Goal: Information Seeking & Learning: Learn about a topic

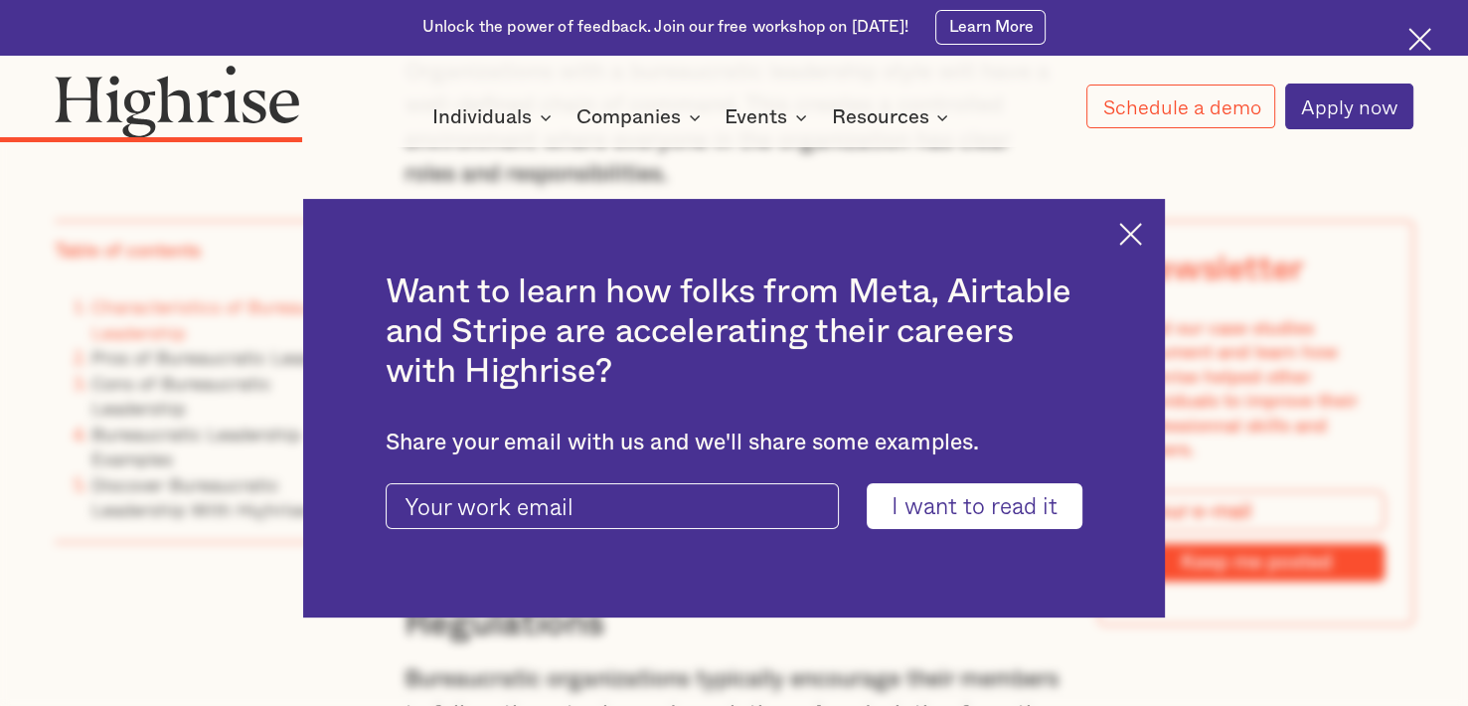
scroll to position [4672, 0]
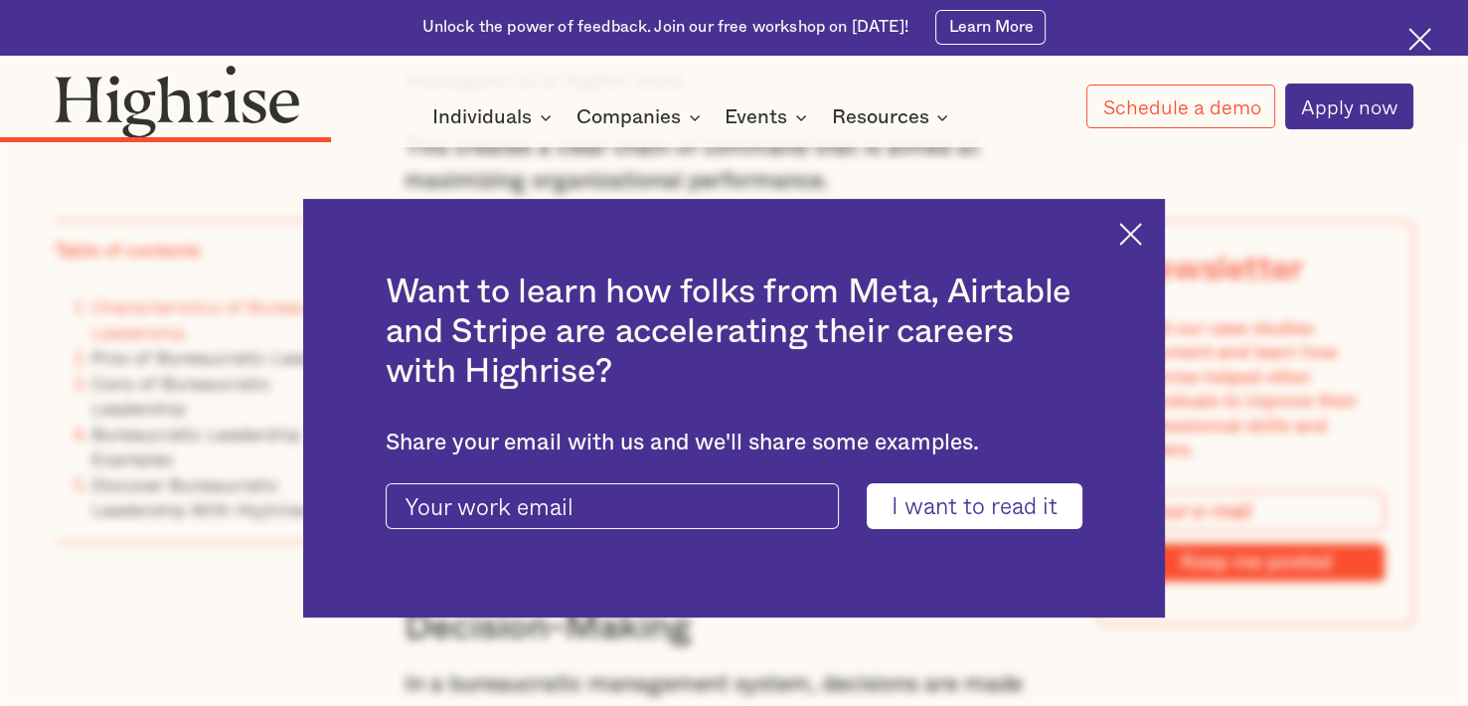
click at [1157, 251] on div "Want to learn how folks from Meta, Airtable and Stripe are accelerating their c…" at bounding box center [734, 408] width 863 height 418
click at [1142, 241] on img at bounding box center [1130, 234] width 23 height 23
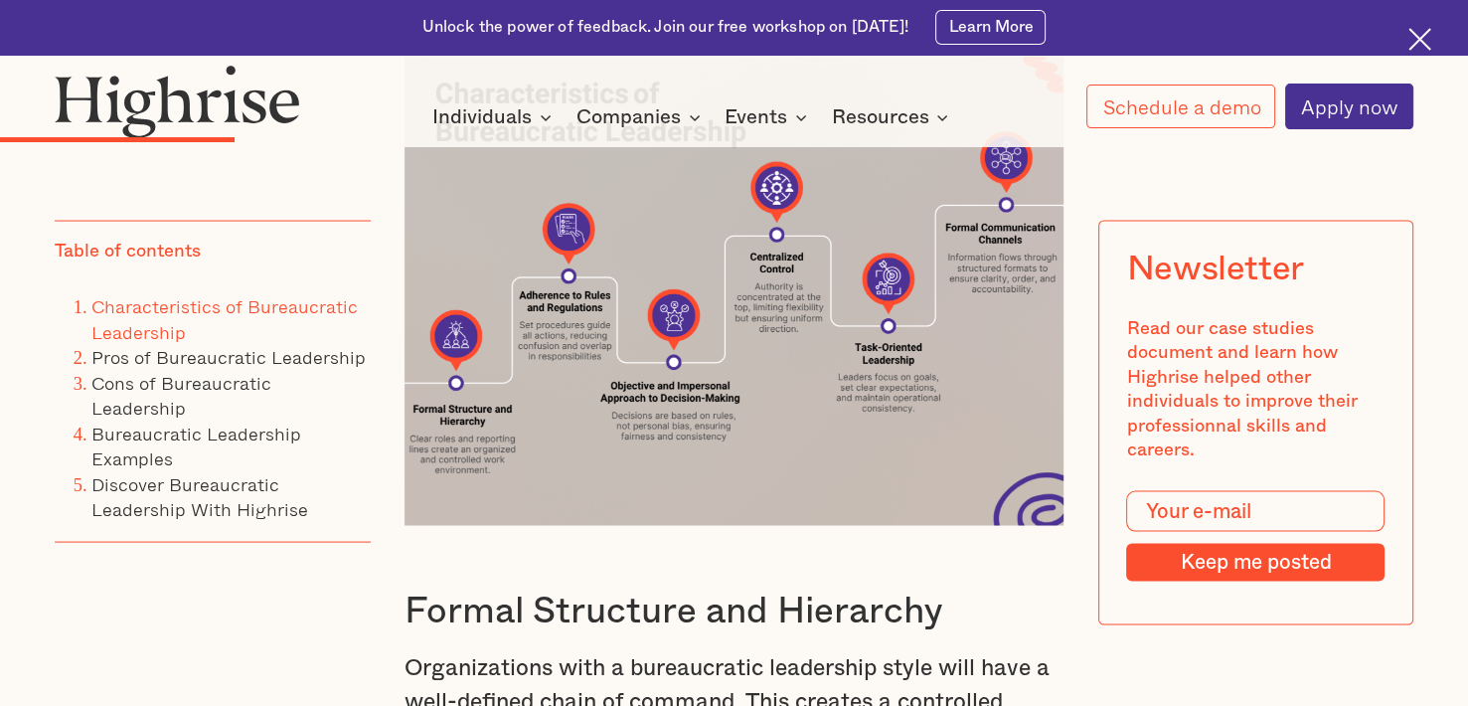
scroll to position [3678, 0]
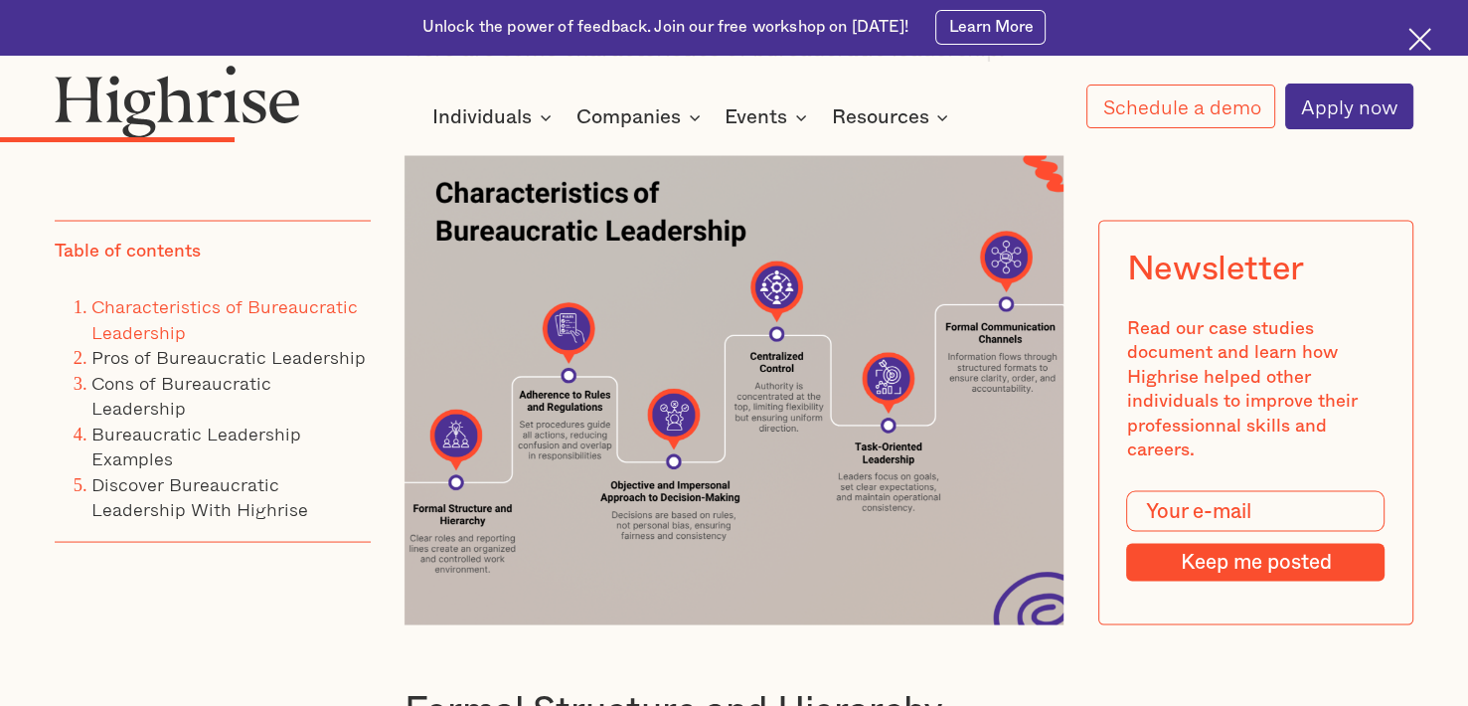
click at [537, 430] on img at bounding box center [734, 390] width 659 height 469
click at [1053, 133] on div at bounding box center [734, 138] width 1468 height 18
drag, startPoint x: 204, startPoint y: 625, endPoint x: 98, endPoint y: 295, distance: 346.4
click at [204, 625] on div "Table of contents Characteristics of Bureaucratic Leadership Pros of Bureaucrat…" at bounding box center [212, 450] width 315 height 459
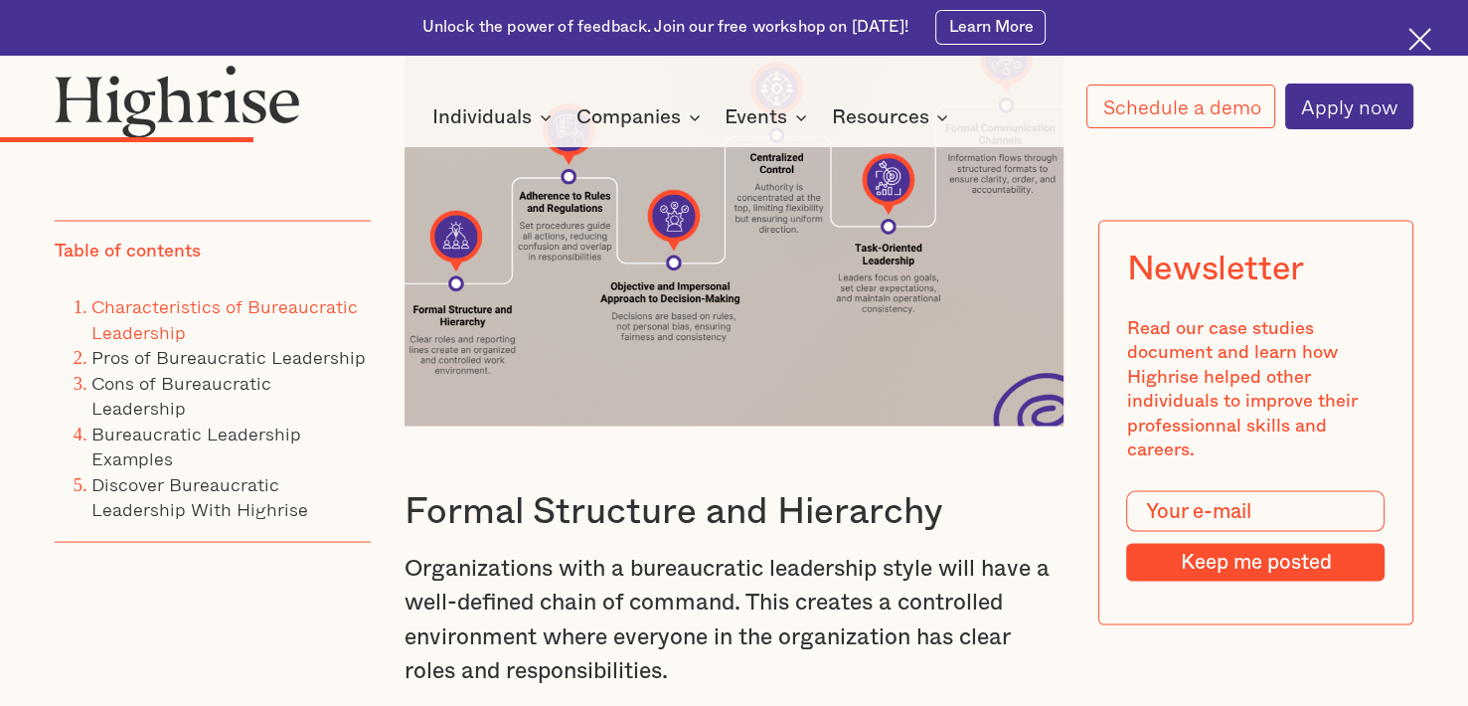
scroll to position [3777, 0]
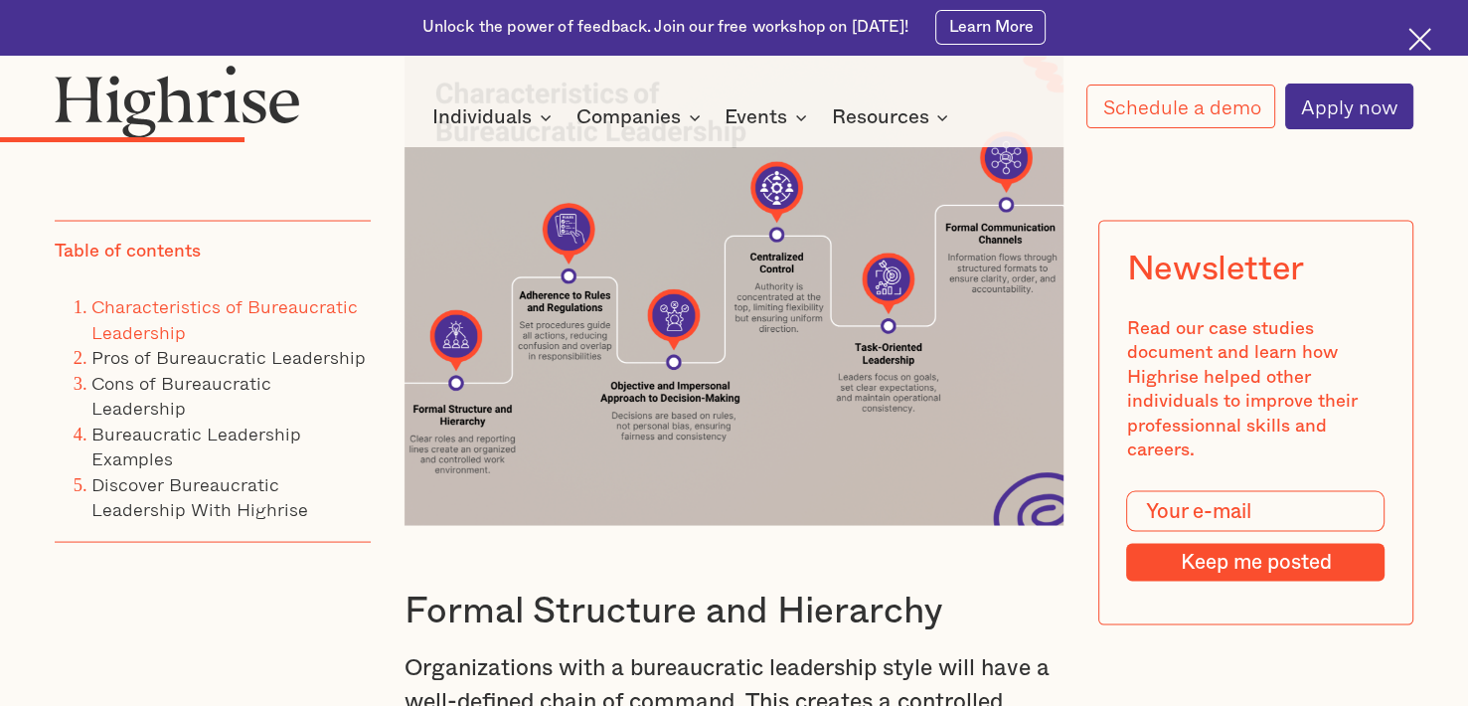
click at [309, 555] on div "Table of contents Characteristics of Bureaucratic Leadership Pros of Bureaucrat…" at bounding box center [212, 450] width 315 height 459
click at [205, 569] on div "Table of contents Characteristics of Bureaucratic Leadership Pros of Bureaucrat…" at bounding box center [212, 450] width 315 height 459
click at [1024, 98] on div "How It Works Individuals Programs 1 Highrise Leader A 6-month program to grow l…" at bounding box center [734, 97] width 1468 height 65
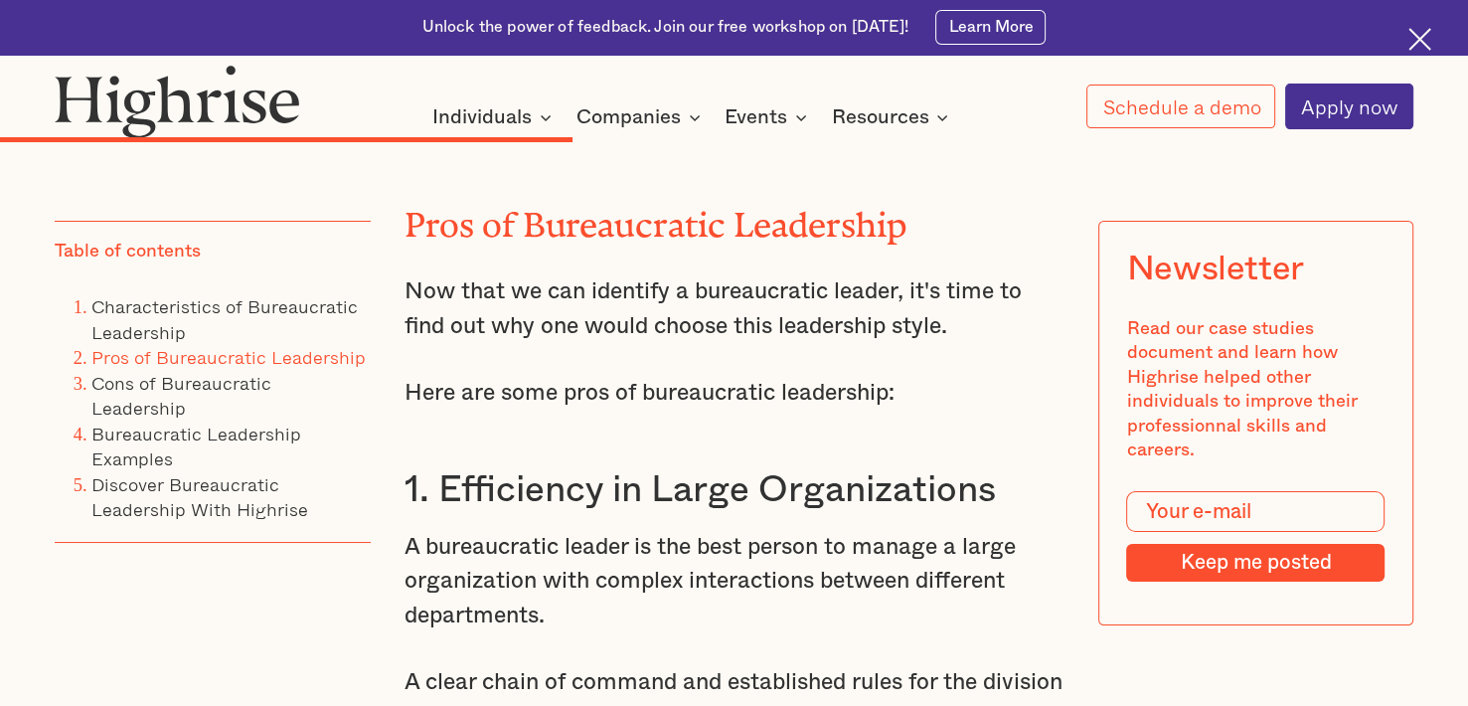
scroll to position [7355, 0]
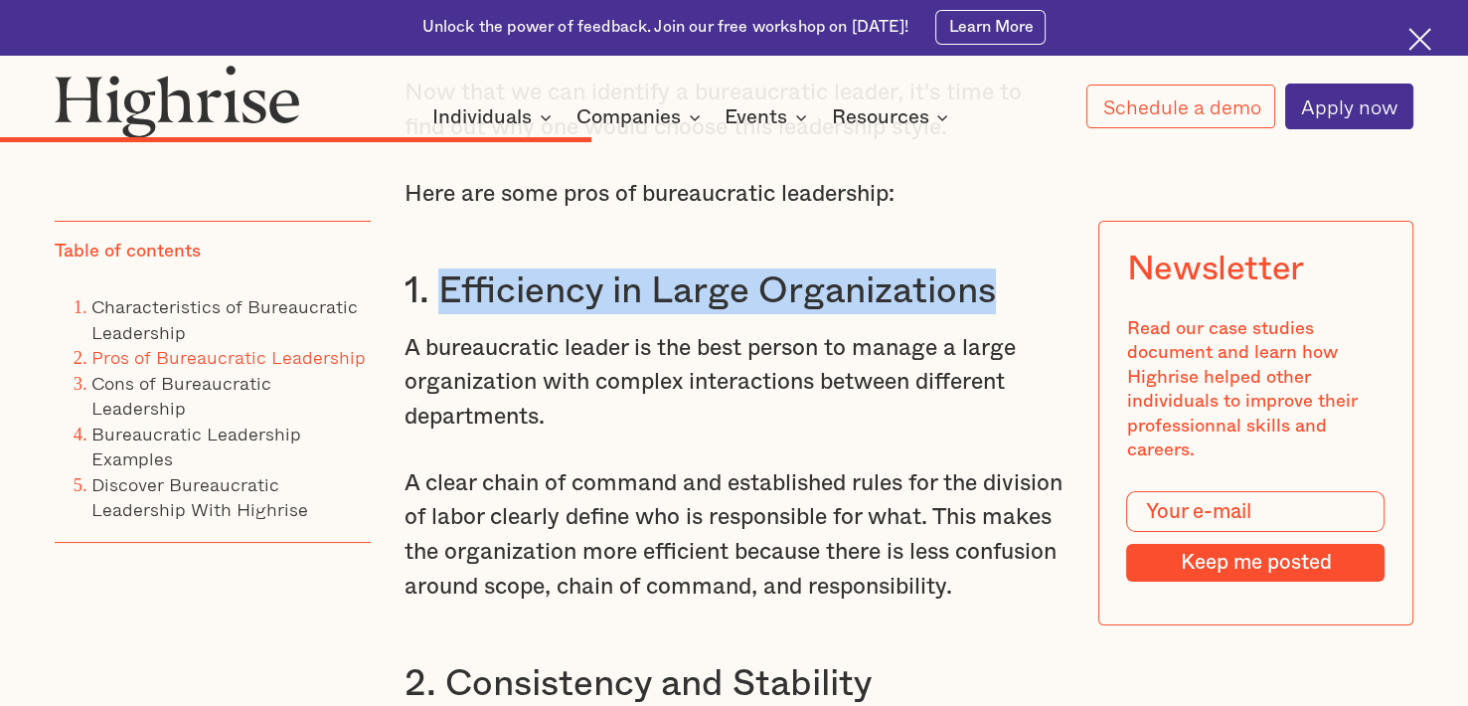
drag, startPoint x: 440, startPoint y: 351, endPoint x: 995, endPoint y: 343, distance: 554.7
click at [995, 314] on h3 "1. Efficiency in Large Organizations" at bounding box center [734, 291] width 659 height 46
copy h3 "Efficiency in Large Organizations"
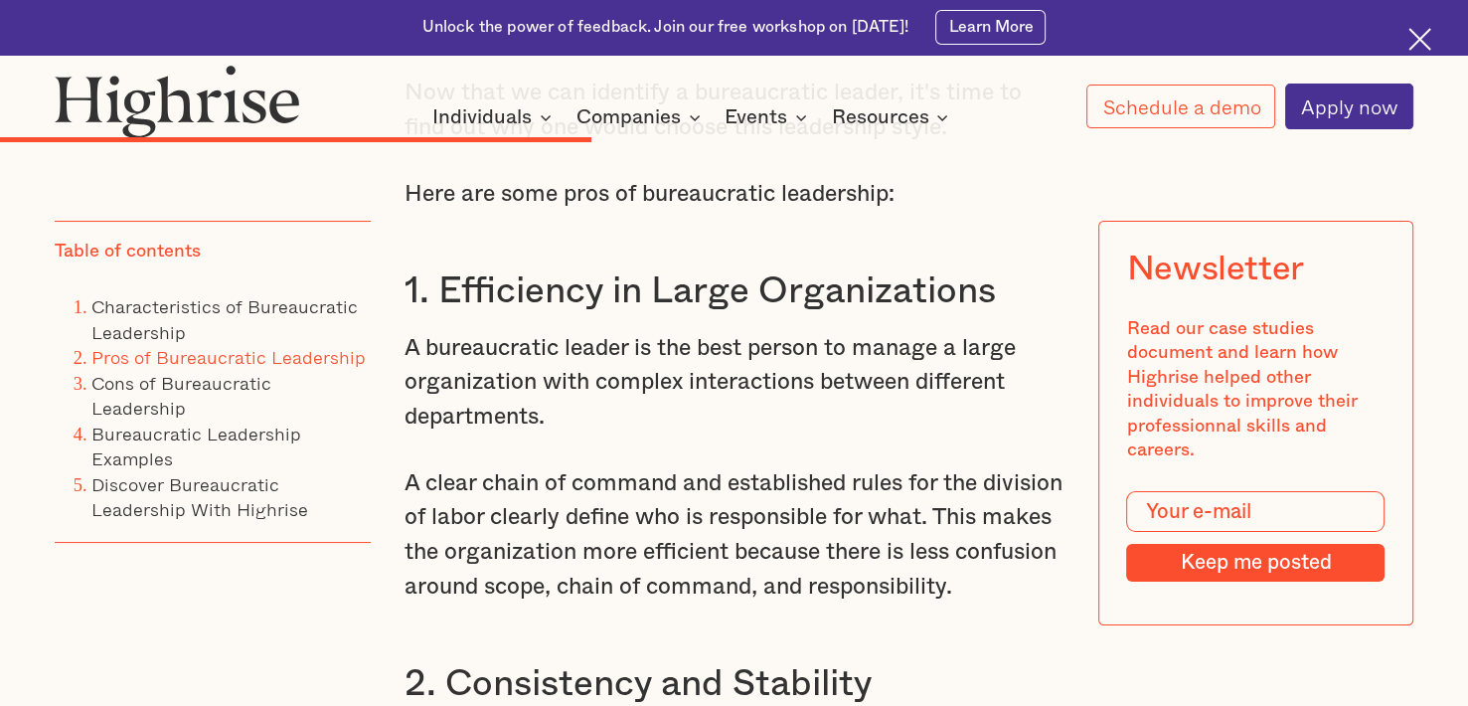
click at [706, 434] on p "A bureaucratic leader is the best person to manage a large organization with co…" at bounding box center [734, 382] width 659 height 103
click at [1016, 314] on h3 "1. Efficiency in Large Organizations" at bounding box center [734, 291] width 659 height 46
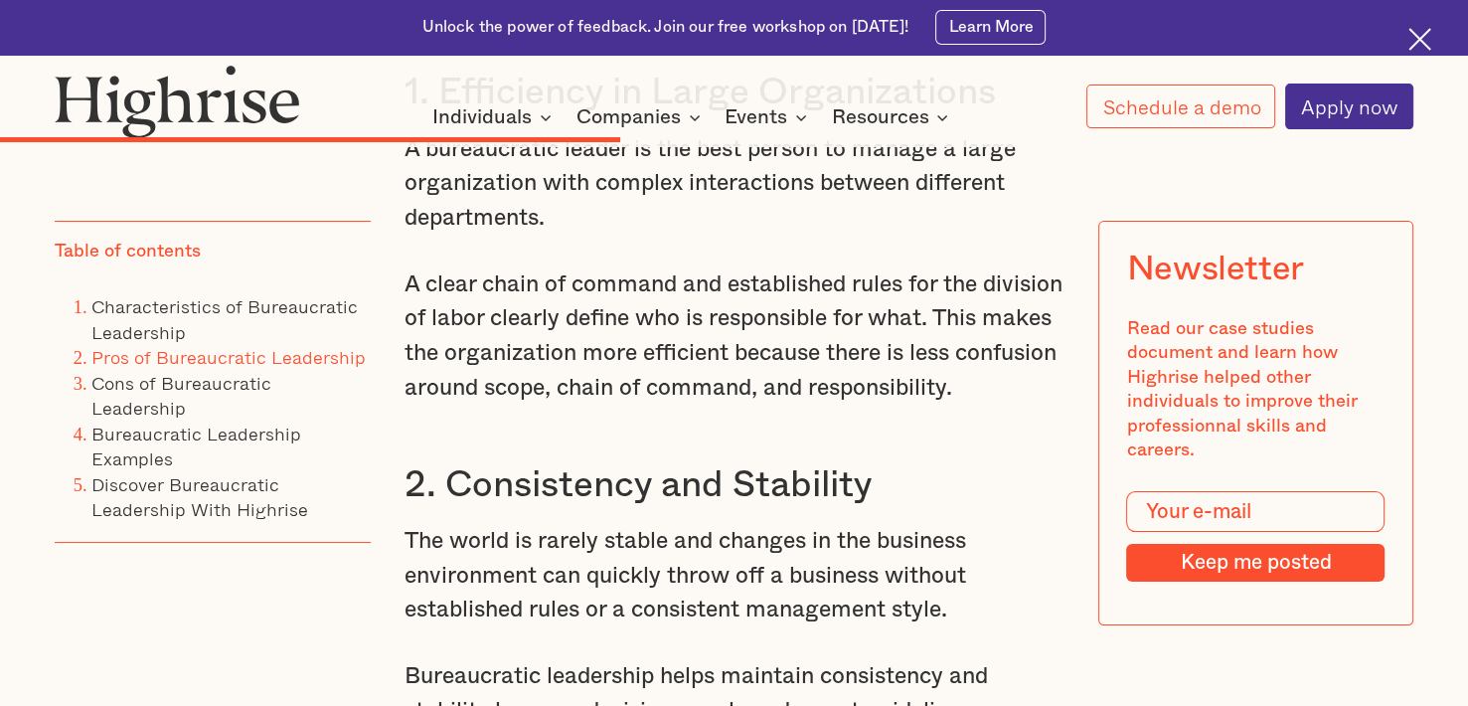
scroll to position [7753, 0]
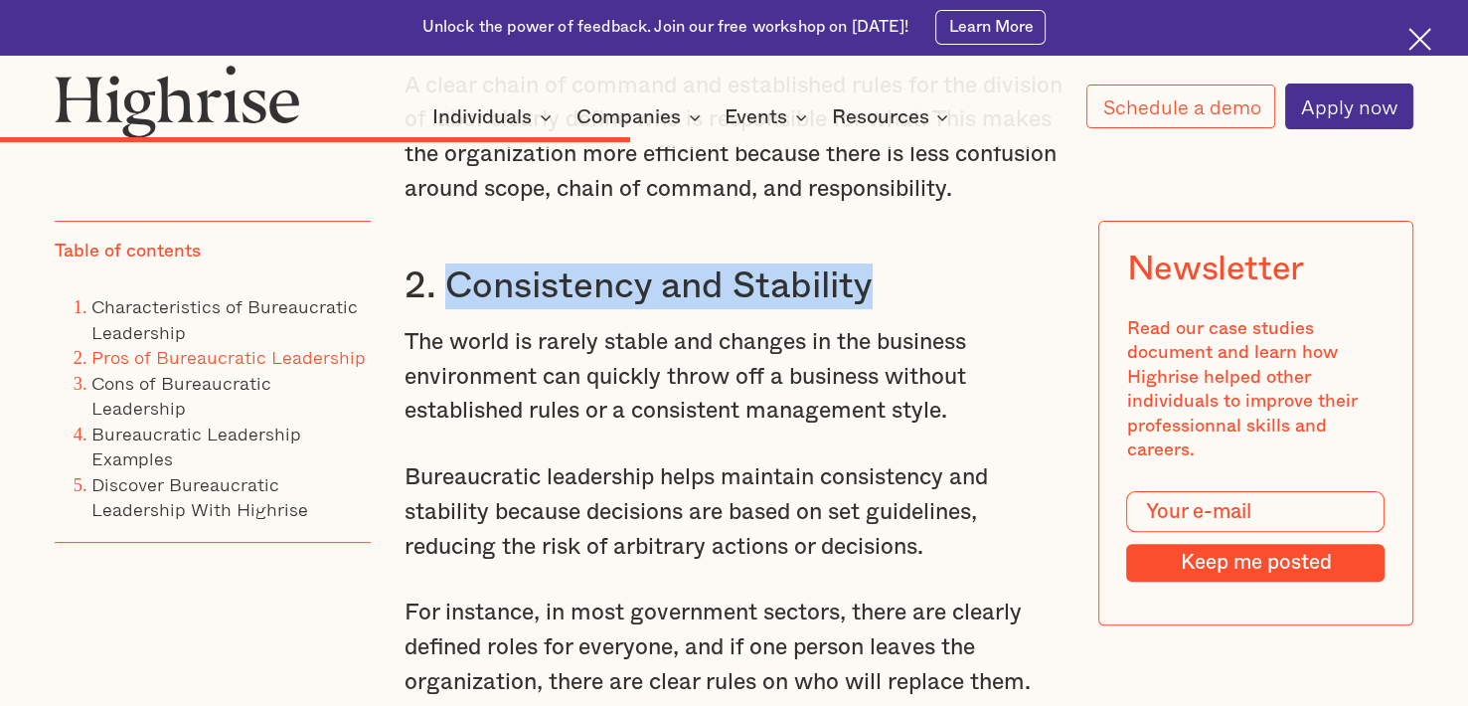
drag, startPoint x: 454, startPoint y: 375, endPoint x: 875, endPoint y: 371, distance: 420.5
click at [875, 309] on h3 "2. Consistency and Stability" at bounding box center [734, 286] width 659 height 46
copy h3 "Consistency and Stability"
click at [740, 309] on h3 "2. Consistency and Stability" at bounding box center [734, 286] width 659 height 46
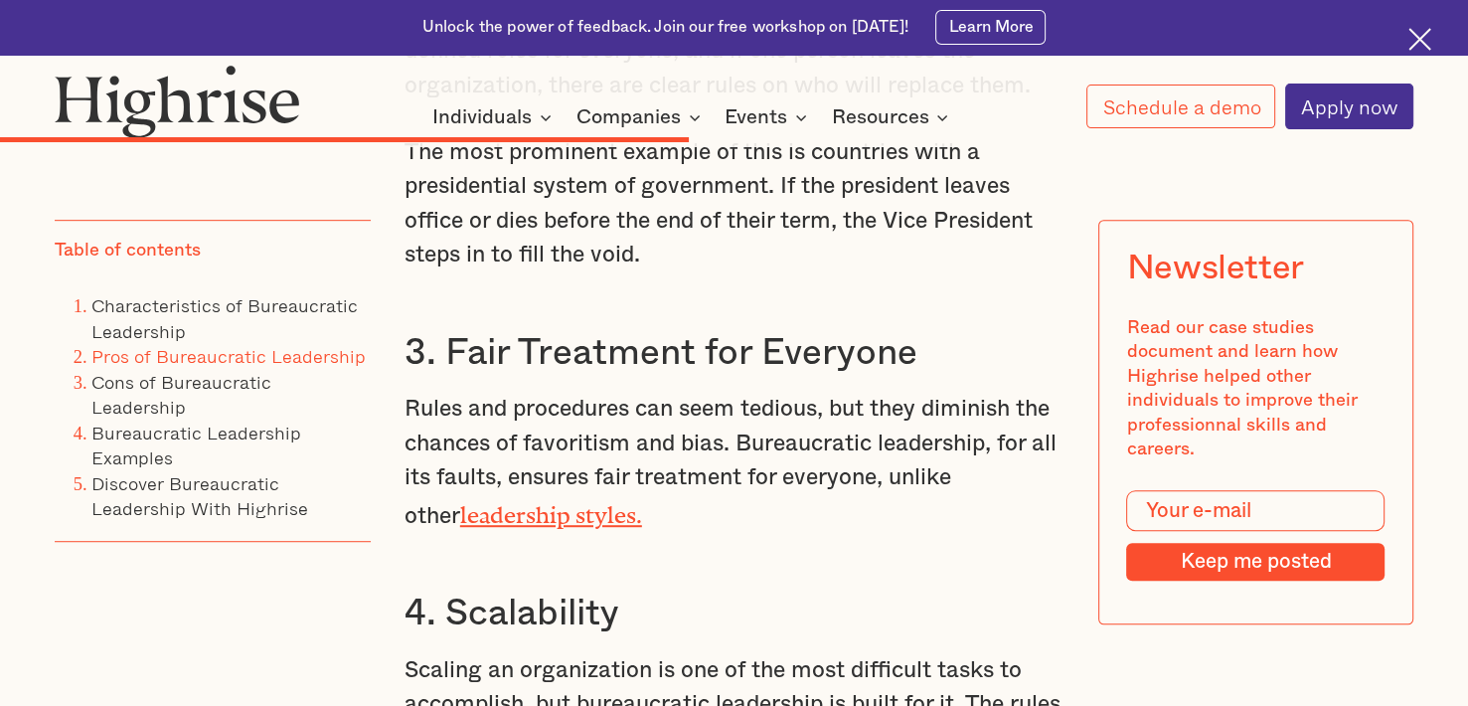
scroll to position [8449, 0]
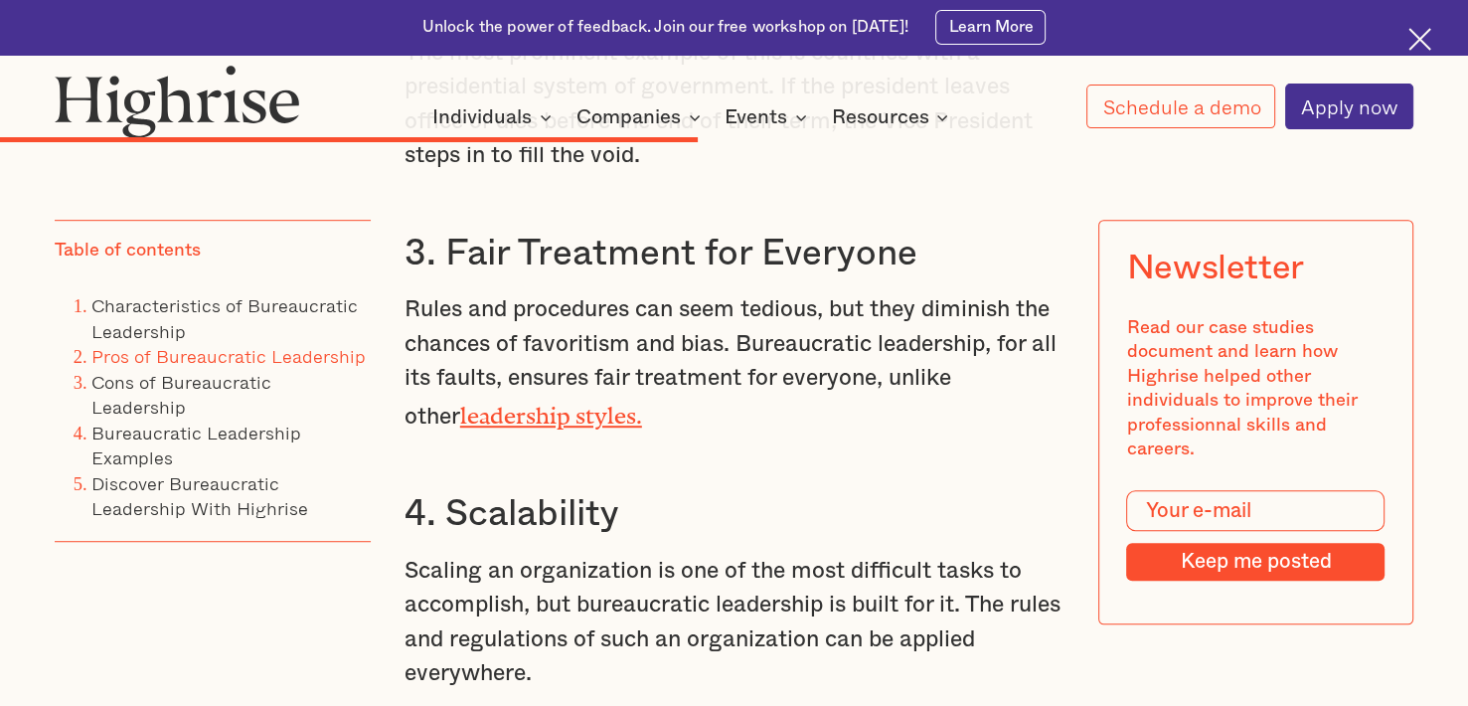
drag, startPoint x: 452, startPoint y: 349, endPoint x: 559, endPoint y: 358, distance: 106.7
click at [559, 276] on h3 "3. Fair Treatment for Everyone" at bounding box center [734, 254] width 659 height 46
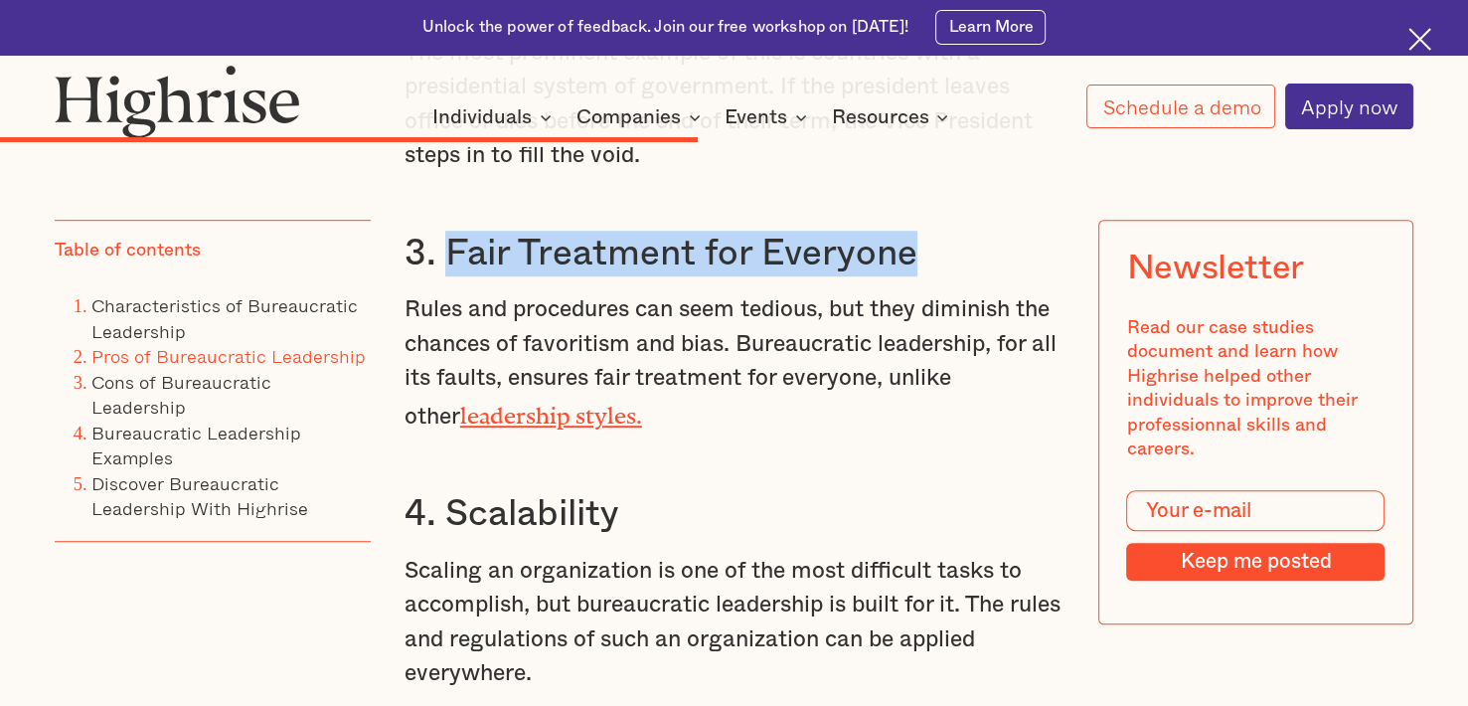
drag, startPoint x: 440, startPoint y: 357, endPoint x: 929, endPoint y: 351, distance: 489.1
click at [929, 276] on h3 "3. Fair Treatment for Everyone" at bounding box center [734, 254] width 659 height 46
copy h3 "Fair Treatment for Everyone"
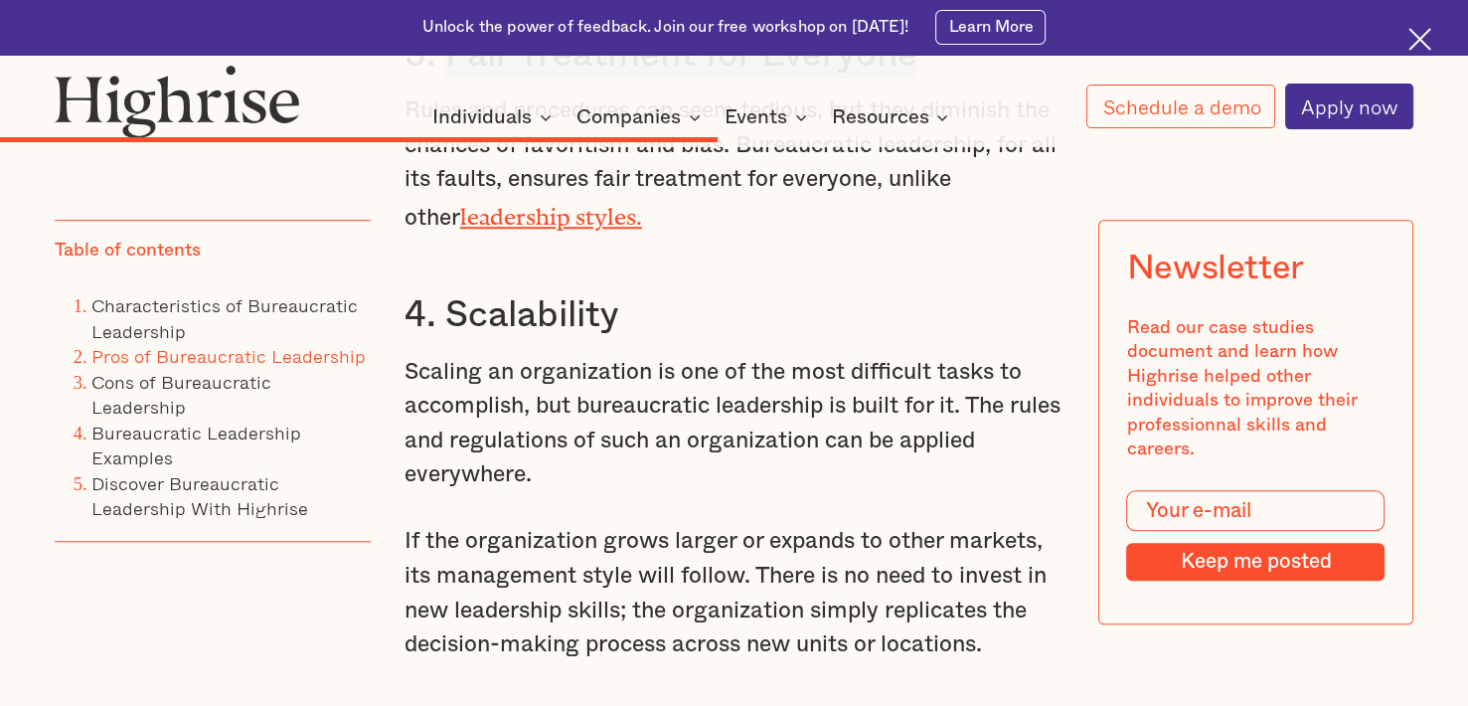
click at [607, 338] on h3 "4. Scalability" at bounding box center [734, 315] width 659 height 46
drag, startPoint x: 544, startPoint y: 414, endPoint x: 462, endPoint y: 421, distance: 81.8
click at [462, 338] on h3 "4. Scalability" at bounding box center [734, 315] width 659 height 46
drag, startPoint x: 615, startPoint y: 424, endPoint x: 448, endPoint y: 425, distance: 167.0
click at [448, 338] on h3 "4. Scalability" at bounding box center [734, 315] width 659 height 46
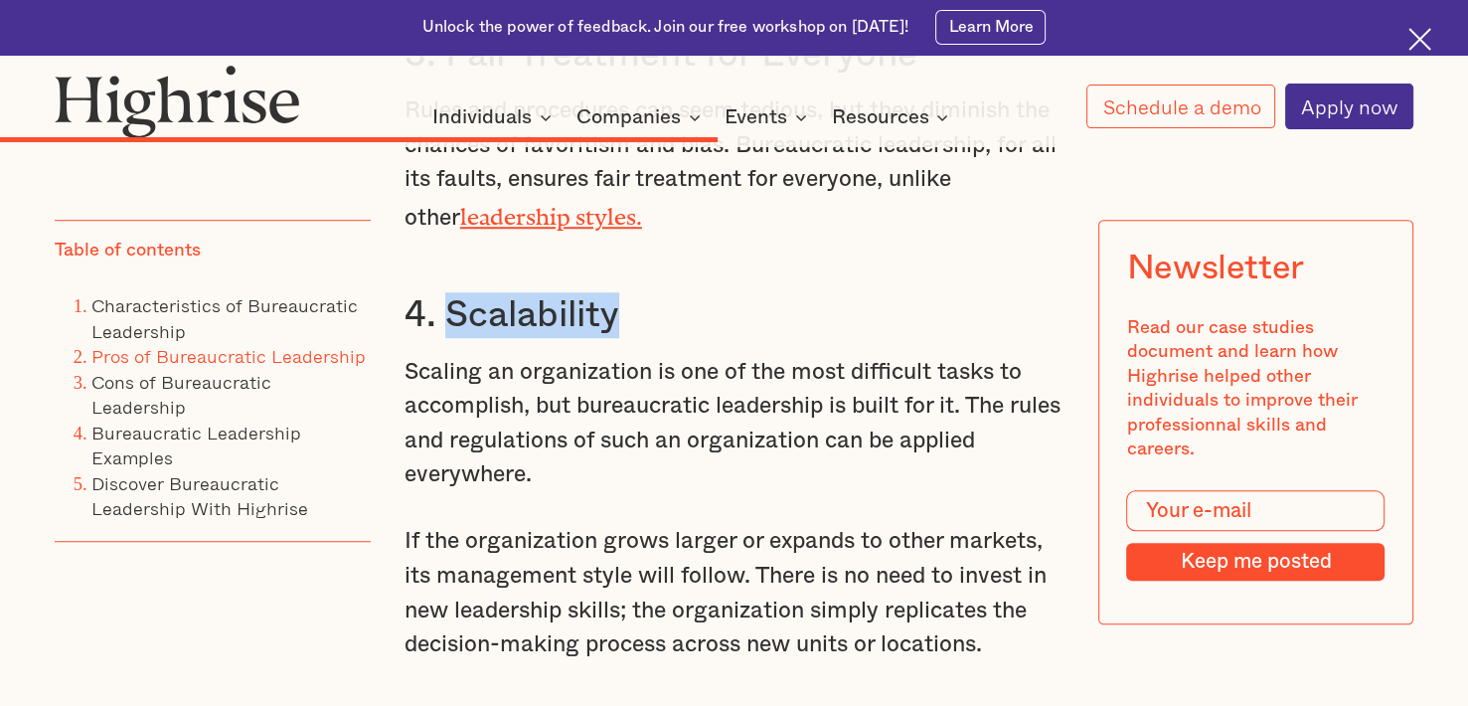
copy h3 "Scalability"
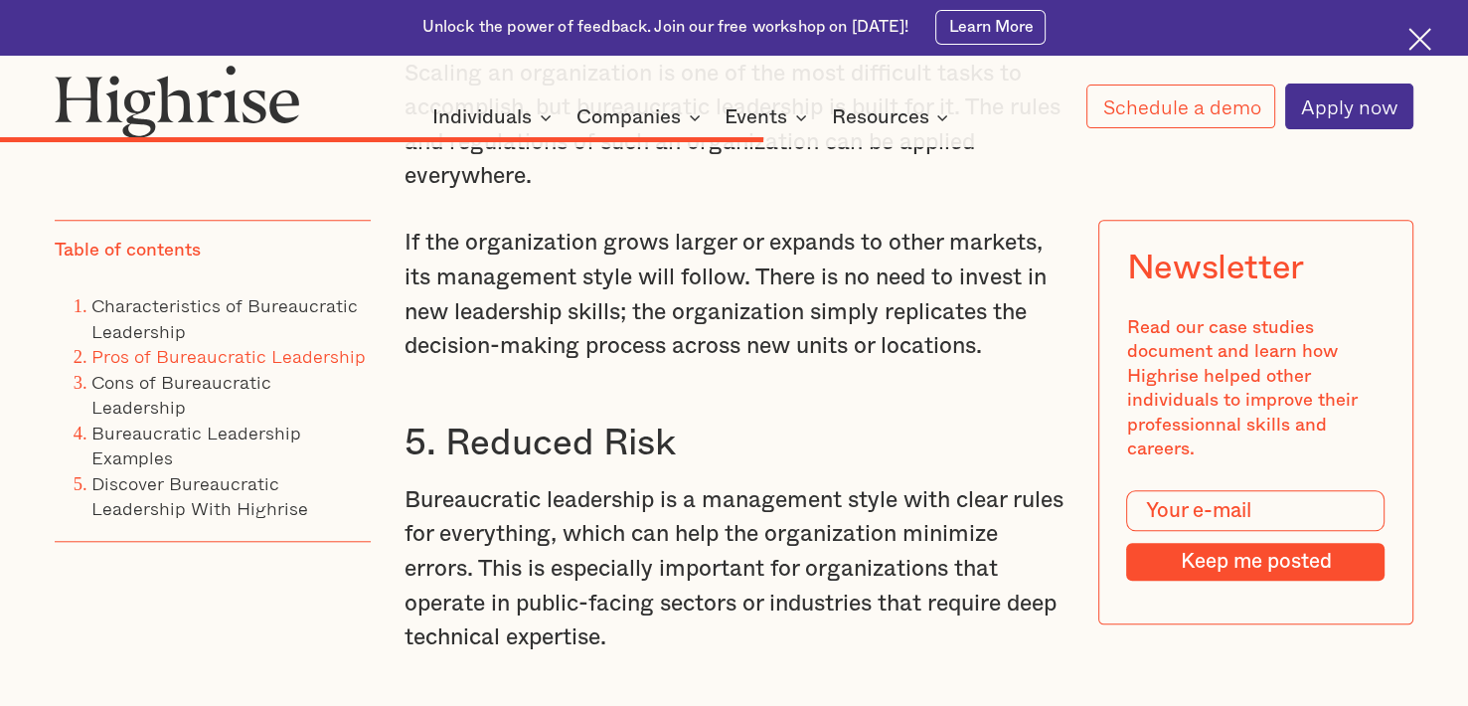
scroll to position [9144, 0]
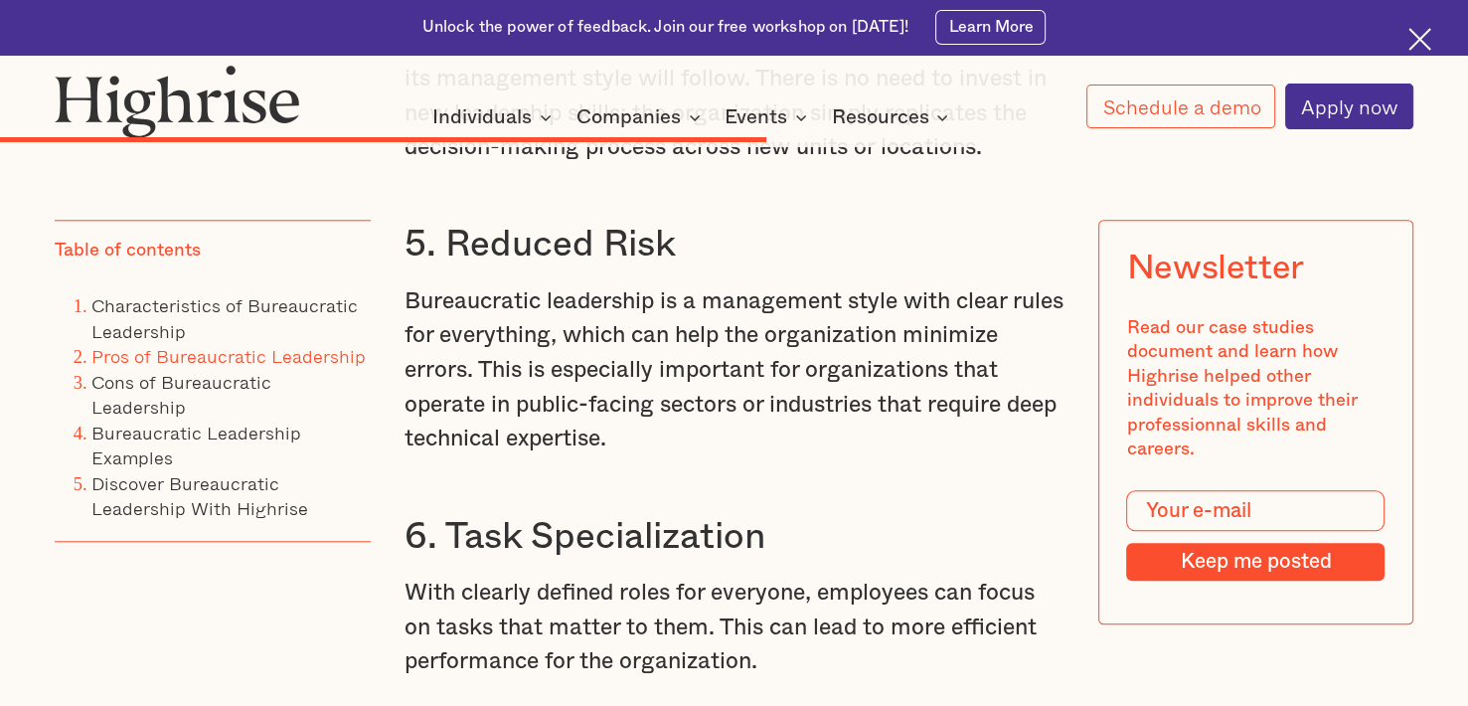
click at [677, 267] on h3 "5. Reduced Risk" at bounding box center [734, 245] width 659 height 46
drag, startPoint x: 674, startPoint y: 347, endPoint x: 448, endPoint y: 361, distance: 226.1
click at [448, 267] on h3 "5. Reduced Risk" at bounding box center [734, 245] width 659 height 46
drag, startPoint x: 443, startPoint y: 345, endPoint x: 671, endPoint y: 351, distance: 227.7
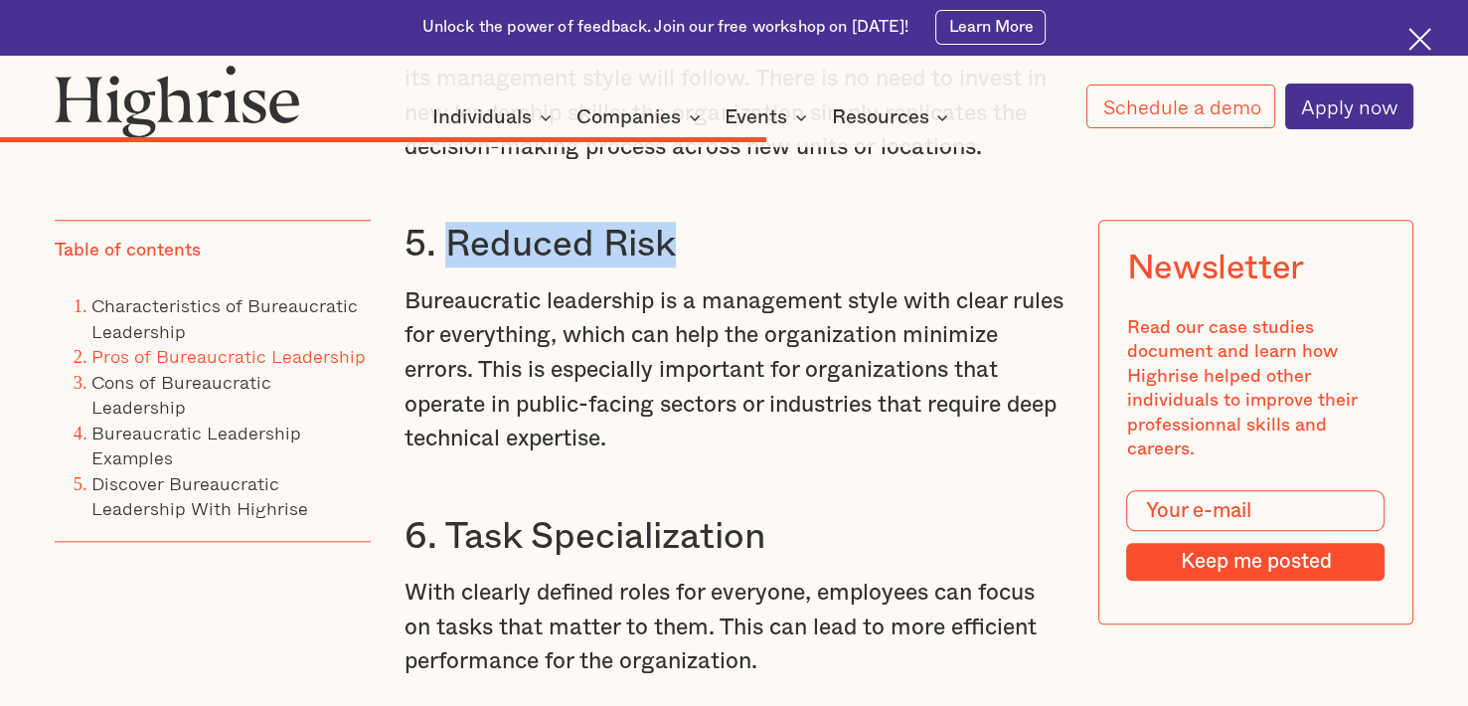
click at [671, 267] on h3 "5. Reduced Risk" at bounding box center [734, 245] width 659 height 46
copy h3 "Reduced Risk"
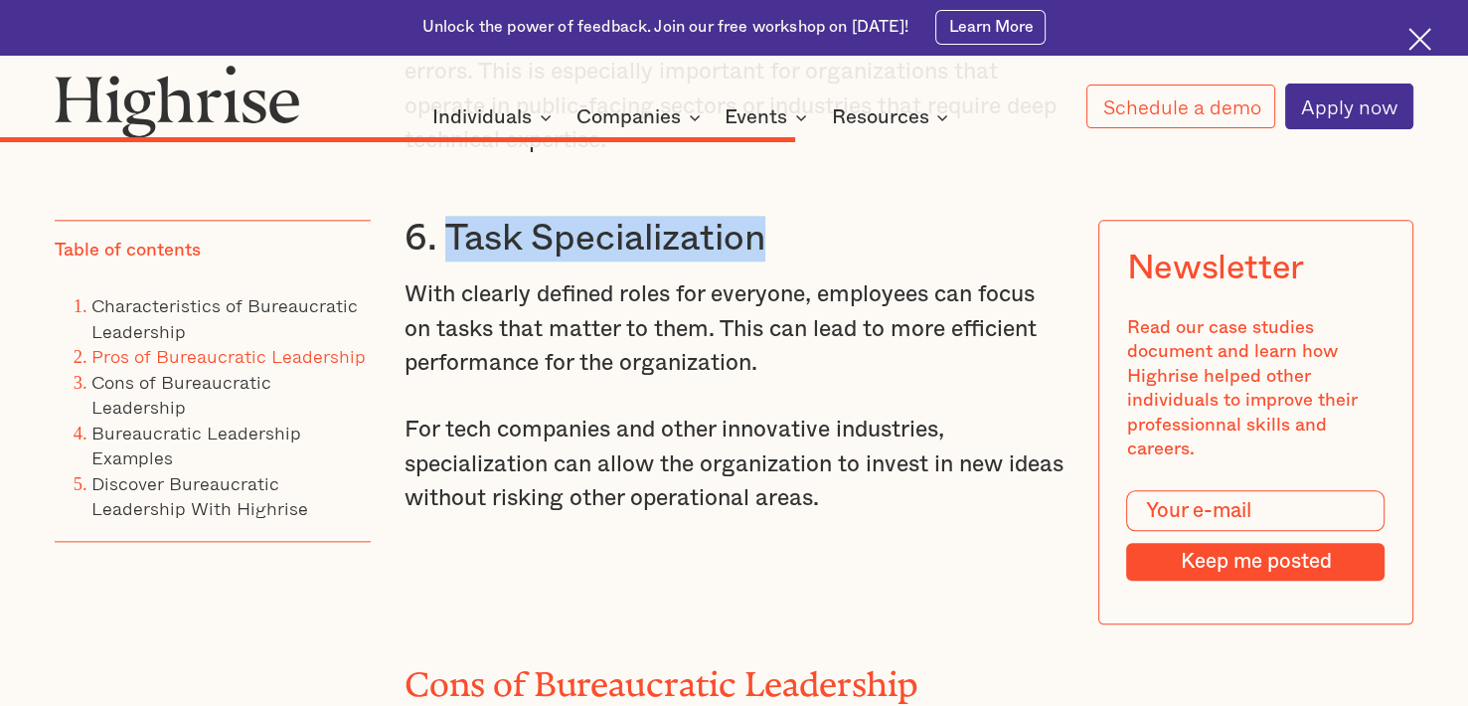
drag, startPoint x: 450, startPoint y: 345, endPoint x: 761, endPoint y: 350, distance: 311.1
click at [761, 261] on h3 "6. Task Specialization" at bounding box center [734, 239] width 659 height 46
copy h3 "Task Specialization"
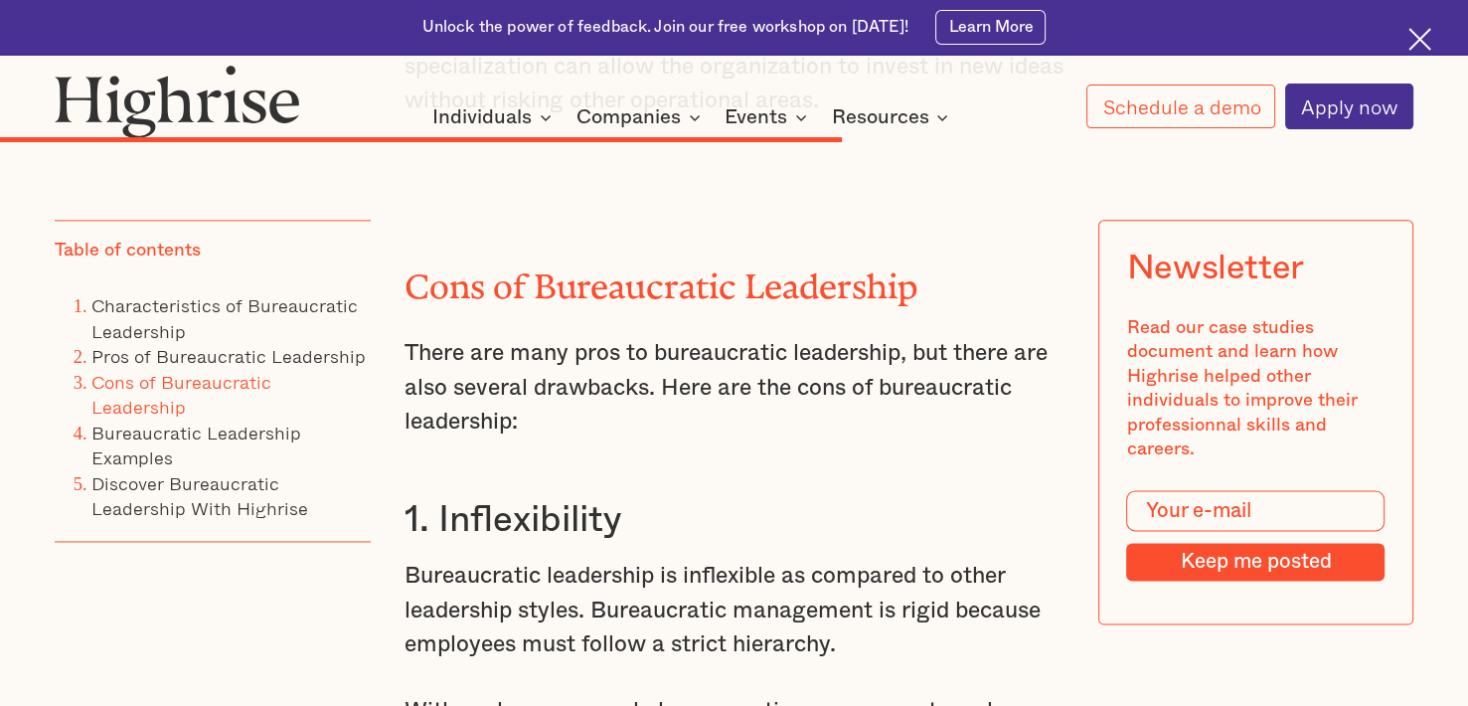
scroll to position [10039, 0]
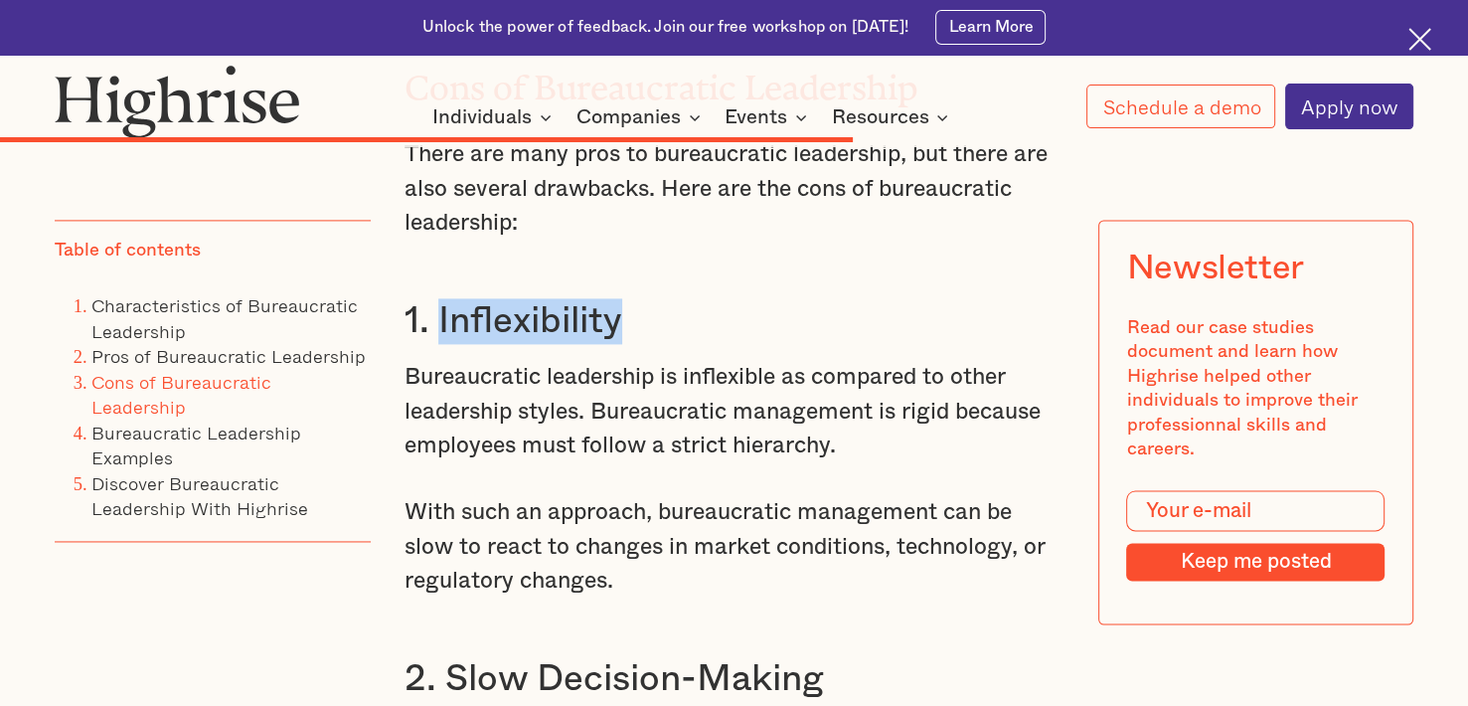
drag, startPoint x: 618, startPoint y: 428, endPoint x: 440, endPoint y: 437, distance: 178.1
click at [440, 344] on h3 "1. Inflexibility" at bounding box center [734, 321] width 659 height 46
copy h3 "Inflexibility"
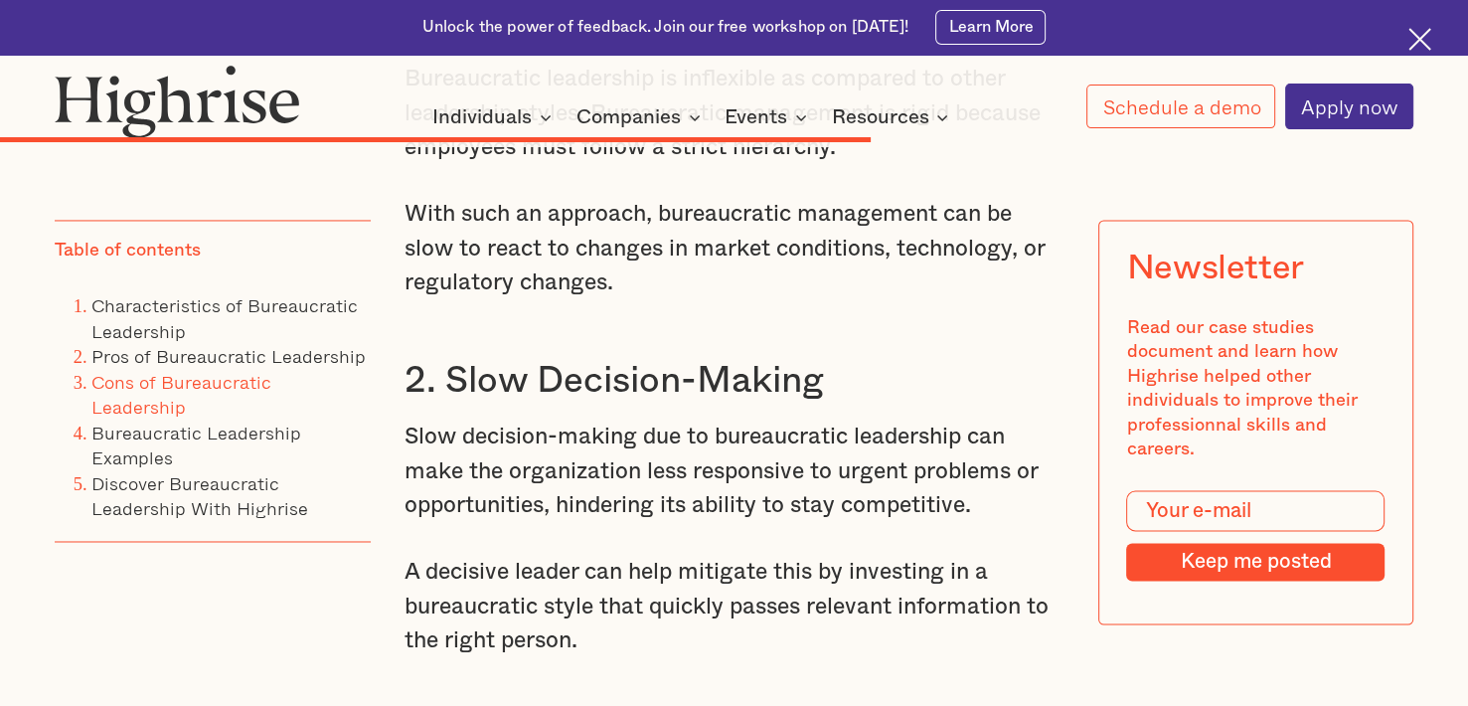
scroll to position [10437, 0]
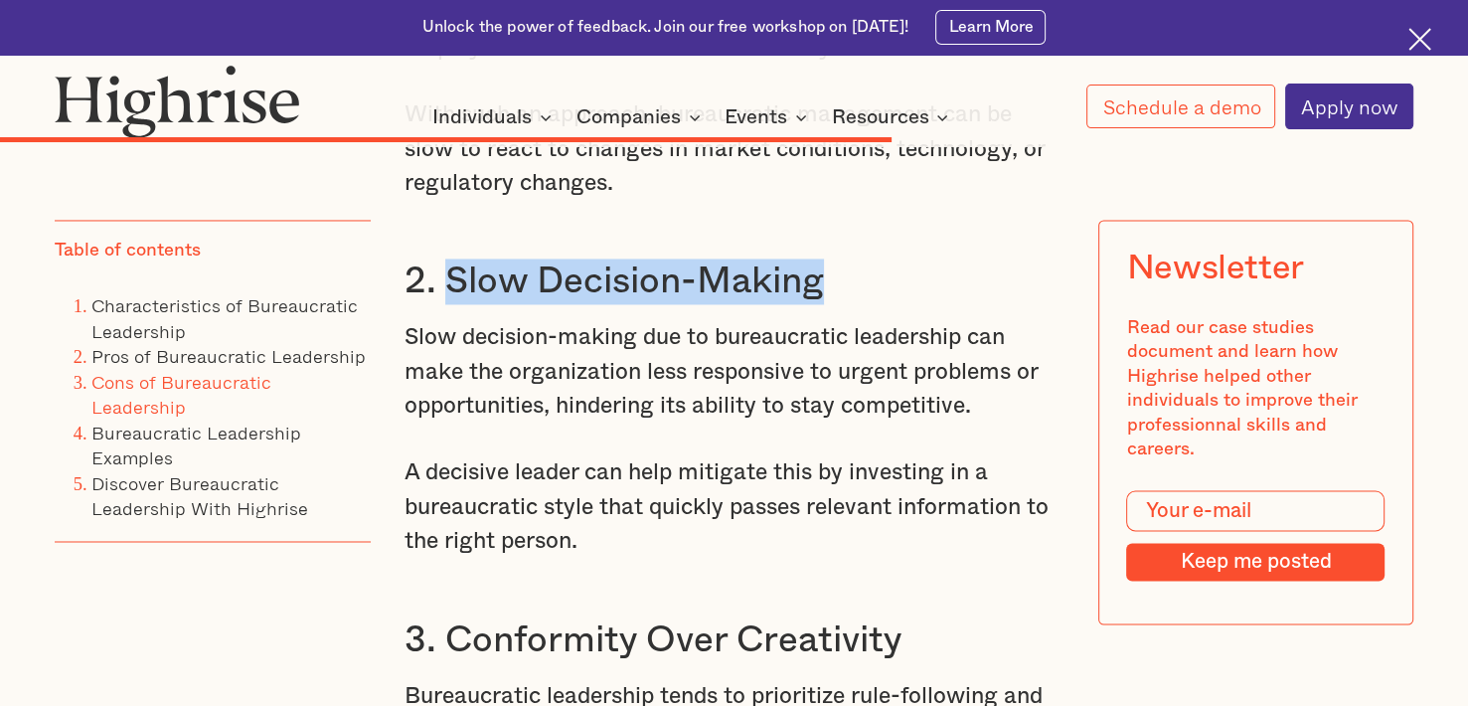
drag, startPoint x: 821, startPoint y: 395, endPoint x: 452, endPoint y: 390, distance: 368.8
click at [452, 304] on h3 "2. Slow Decision-Making" at bounding box center [734, 281] width 659 height 46
copy h3 "Slow Decision-Making"
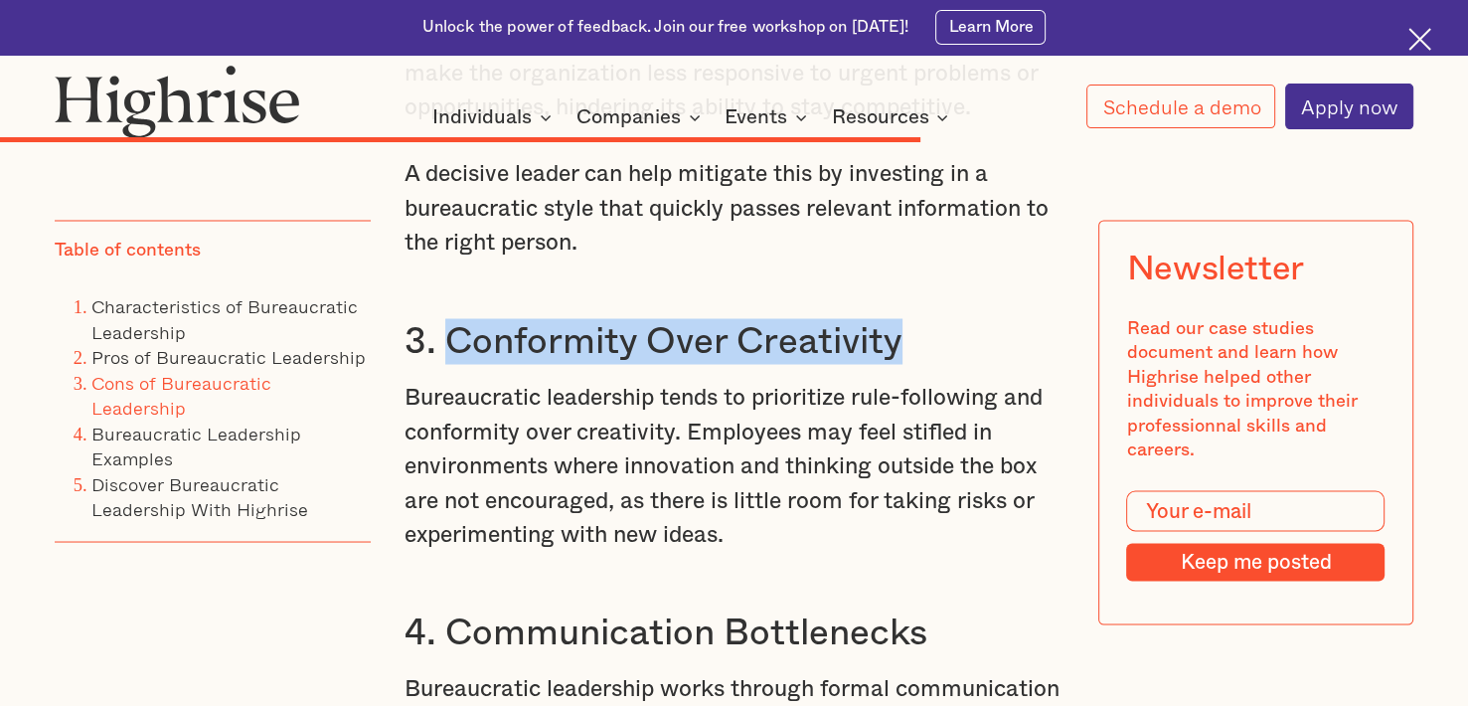
drag, startPoint x: 448, startPoint y: 456, endPoint x: 909, endPoint y: 466, distance: 461.3
click at [909, 364] on h3 "3. Conformity Over Creativity" at bounding box center [734, 341] width 659 height 46
copy h3 "Conformity Over Creativity"
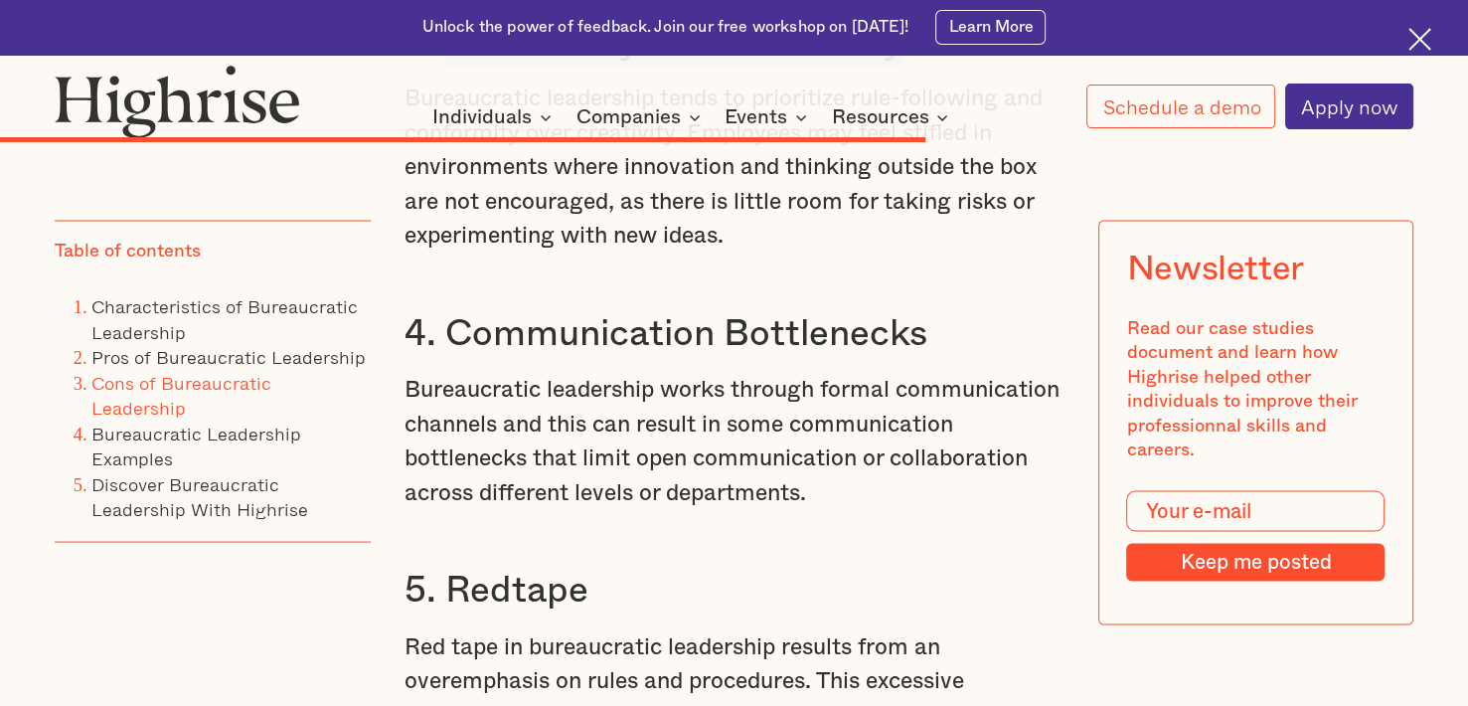
scroll to position [11132, 0]
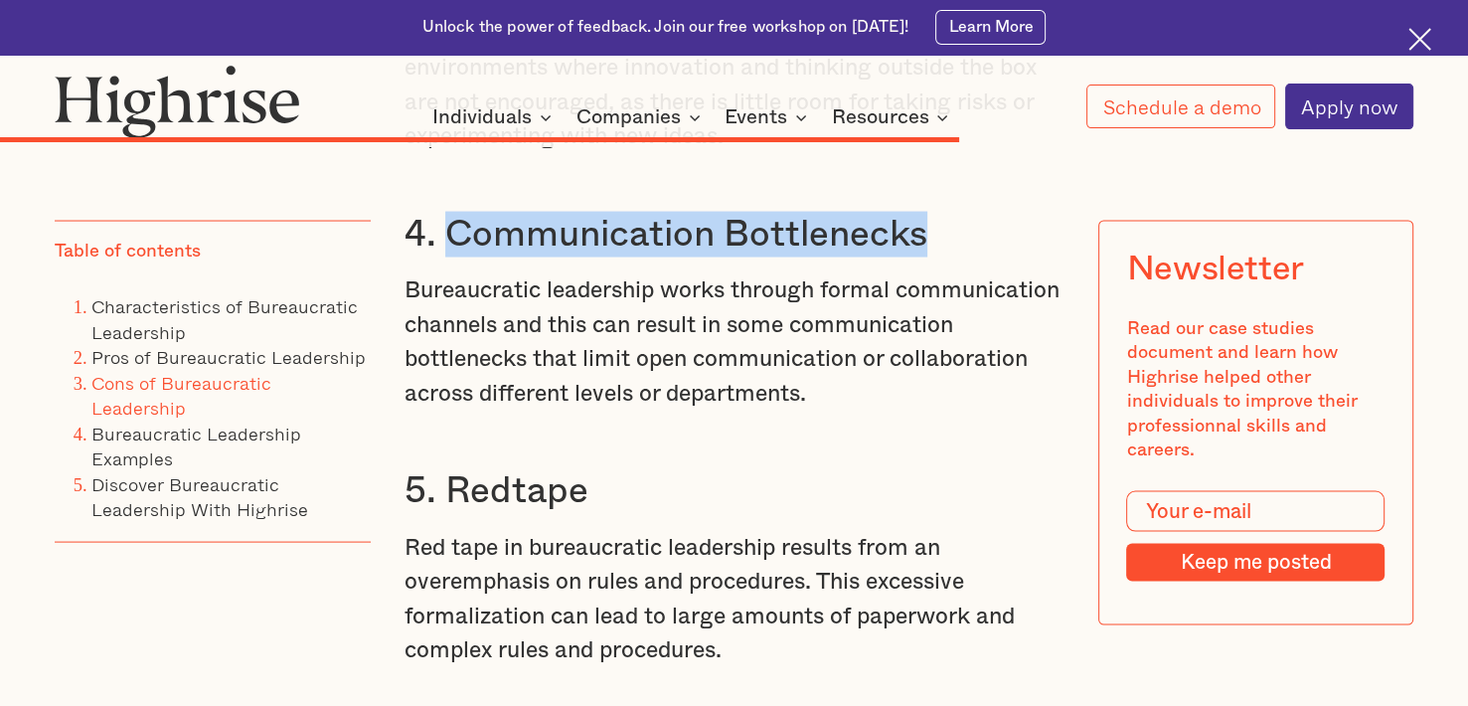
drag, startPoint x: 448, startPoint y: 359, endPoint x: 921, endPoint y: 374, distance: 473.4
click at [921, 257] on h3 "4. Communication Bottlenecks" at bounding box center [734, 235] width 659 height 46
copy h3 "Communication Bottlenecks"
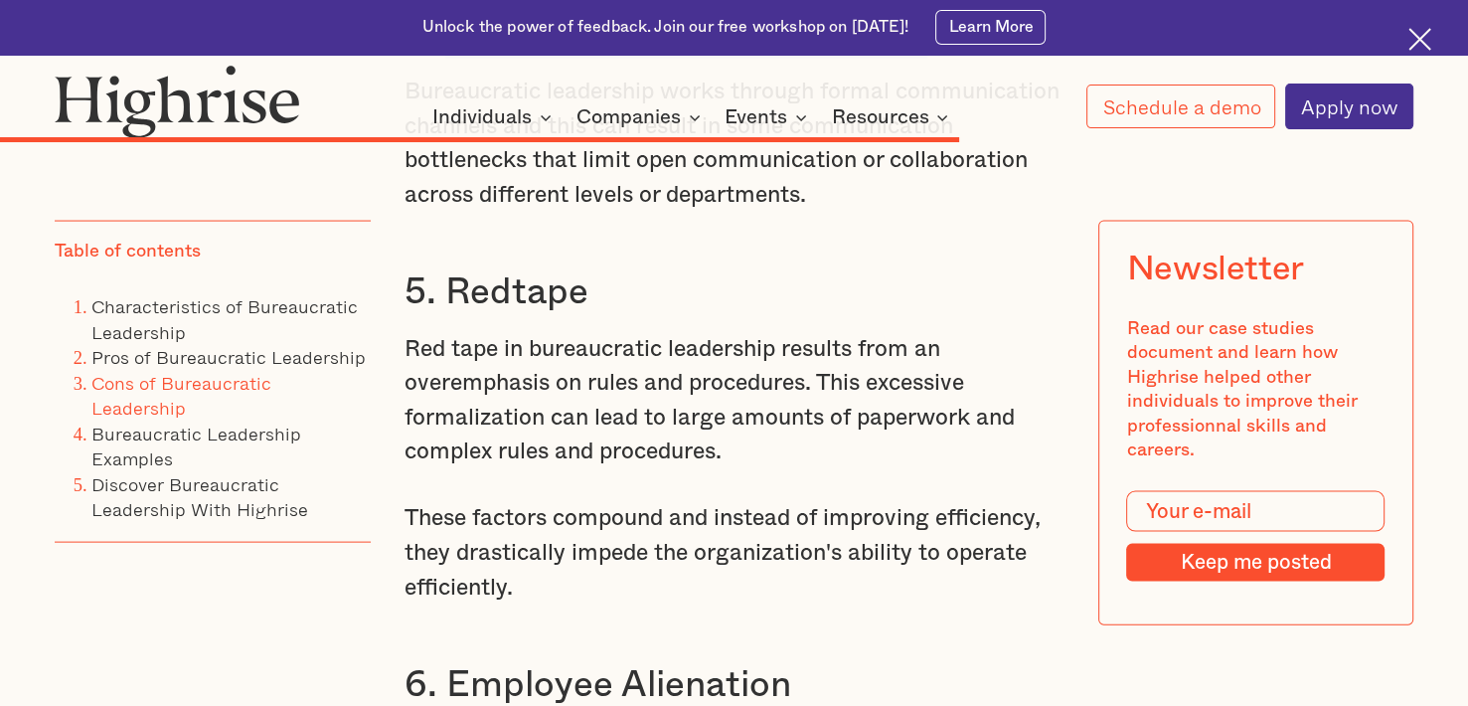
scroll to position [11431, 0]
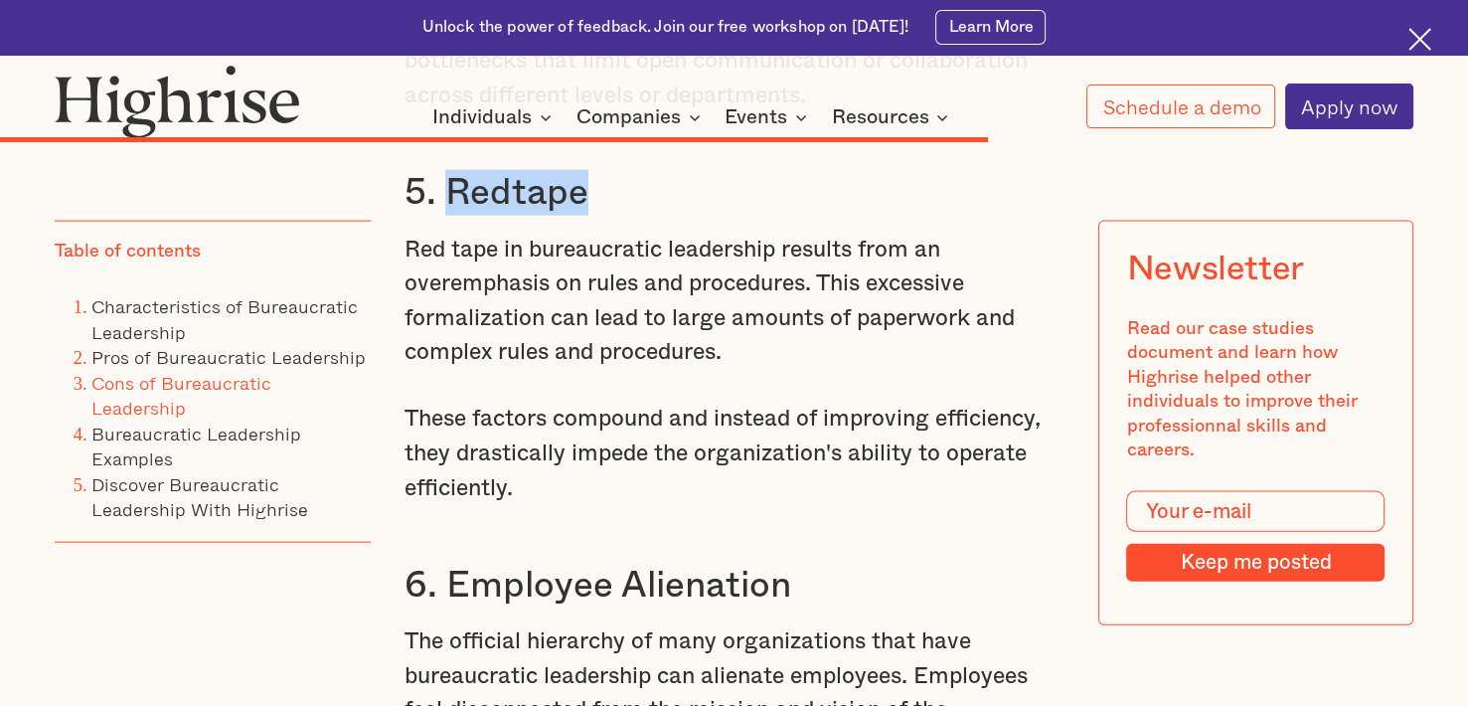
drag, startPoint x: 448, startPoint y: 315, endPoint x: 591, endPoint y: 331, distance: 144.0
click at [591, 216] on h3 "5. Redtape" at bounding box center [734, 193] width 659 height 46
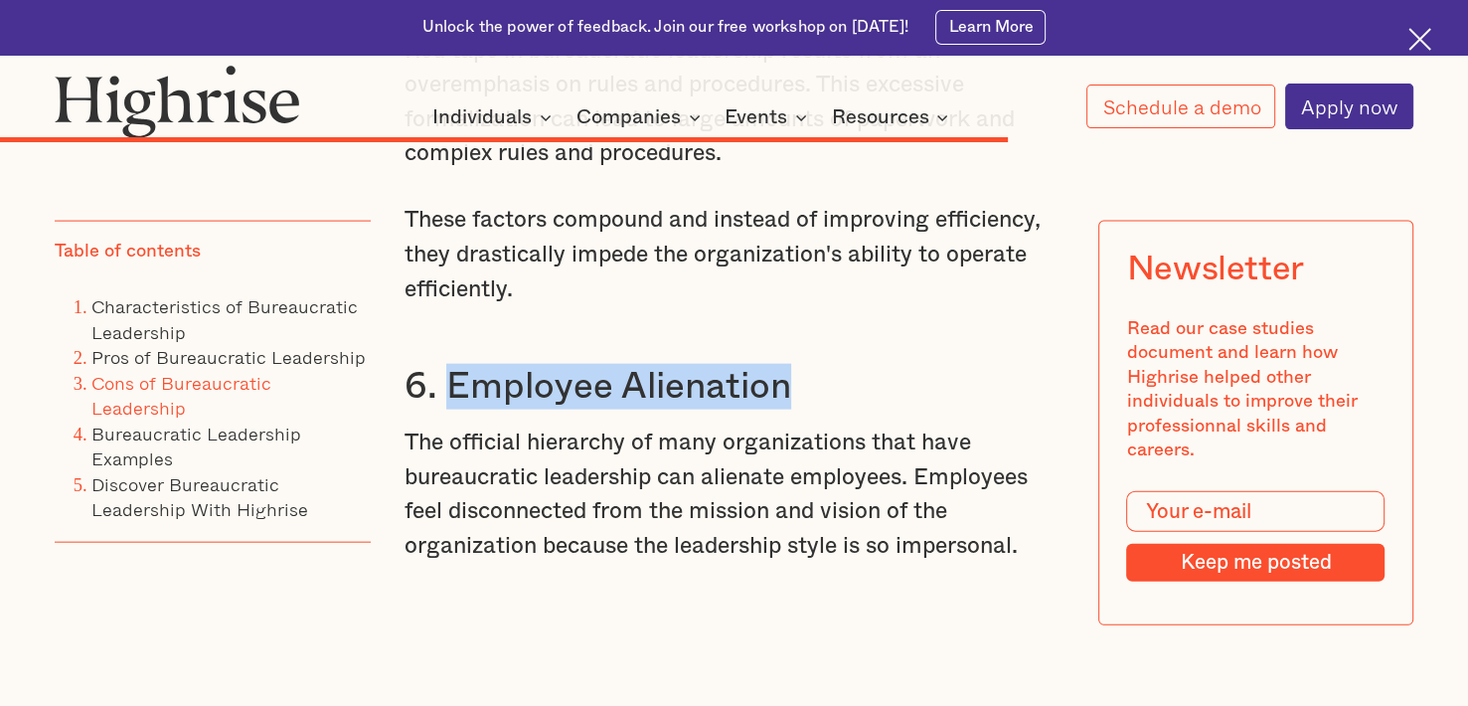
drag, startPoint x: 448, startPoint y: 515, endPoint x: 785, endPoint y: 530, distance: 337.3
click at [785, 410] on h3 "6. Employee Alienation" at bounding box center [734, 387] width 659 height 46
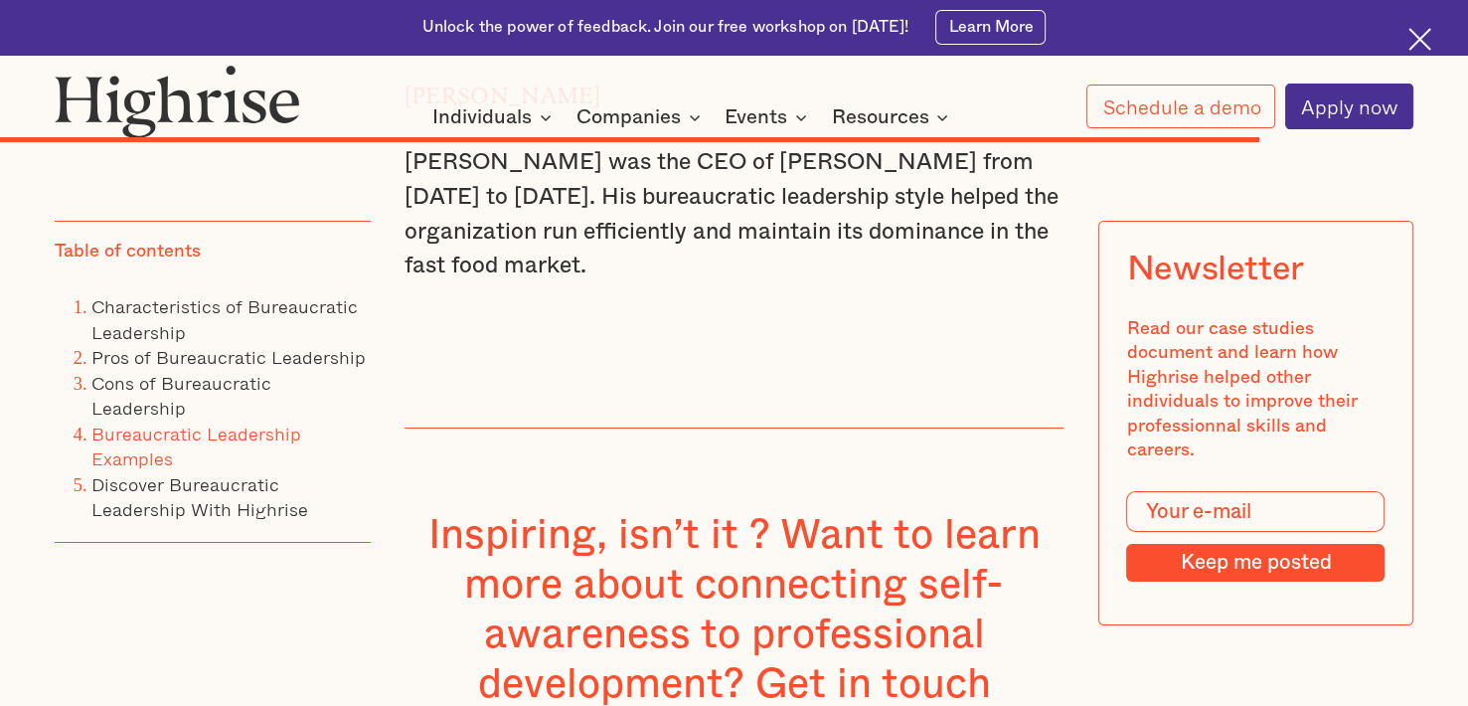
scroll to position [14711, 0]
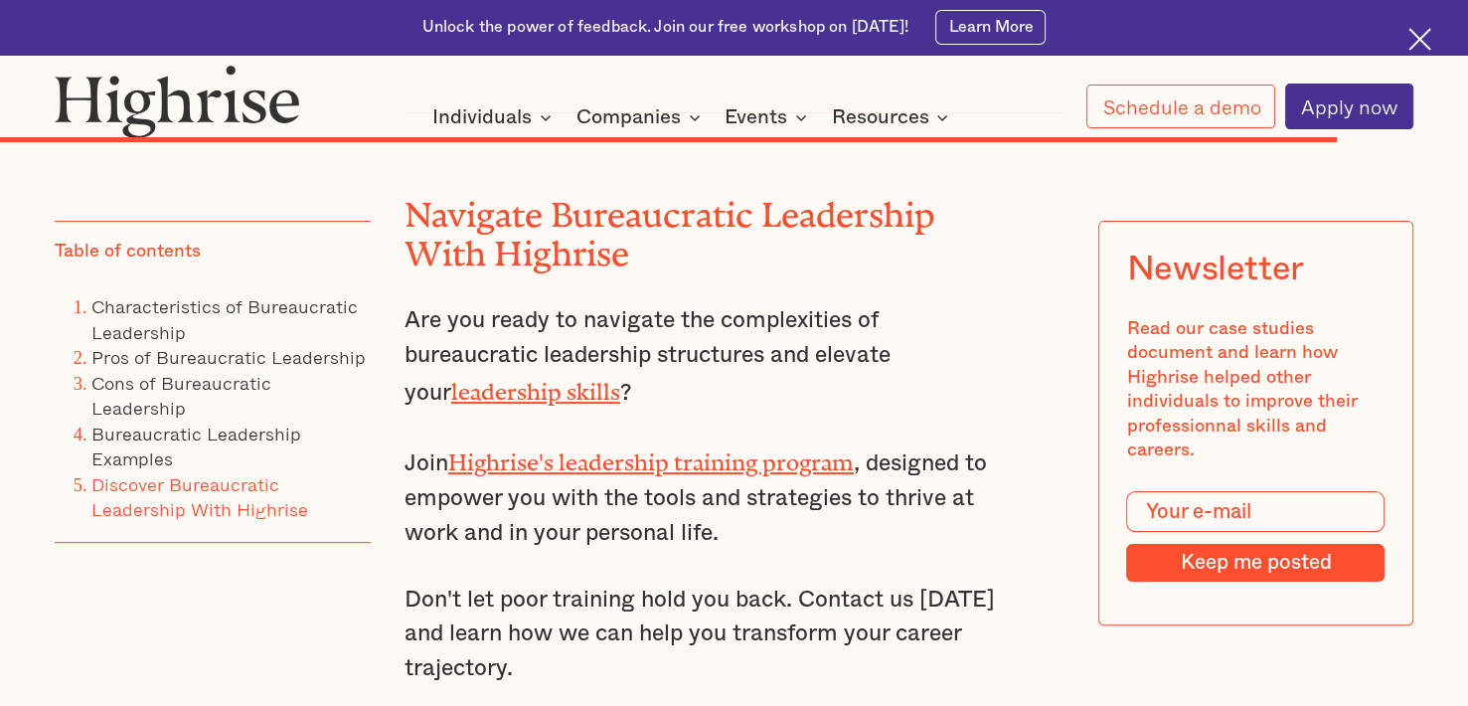
scroll to position [14810, 0]
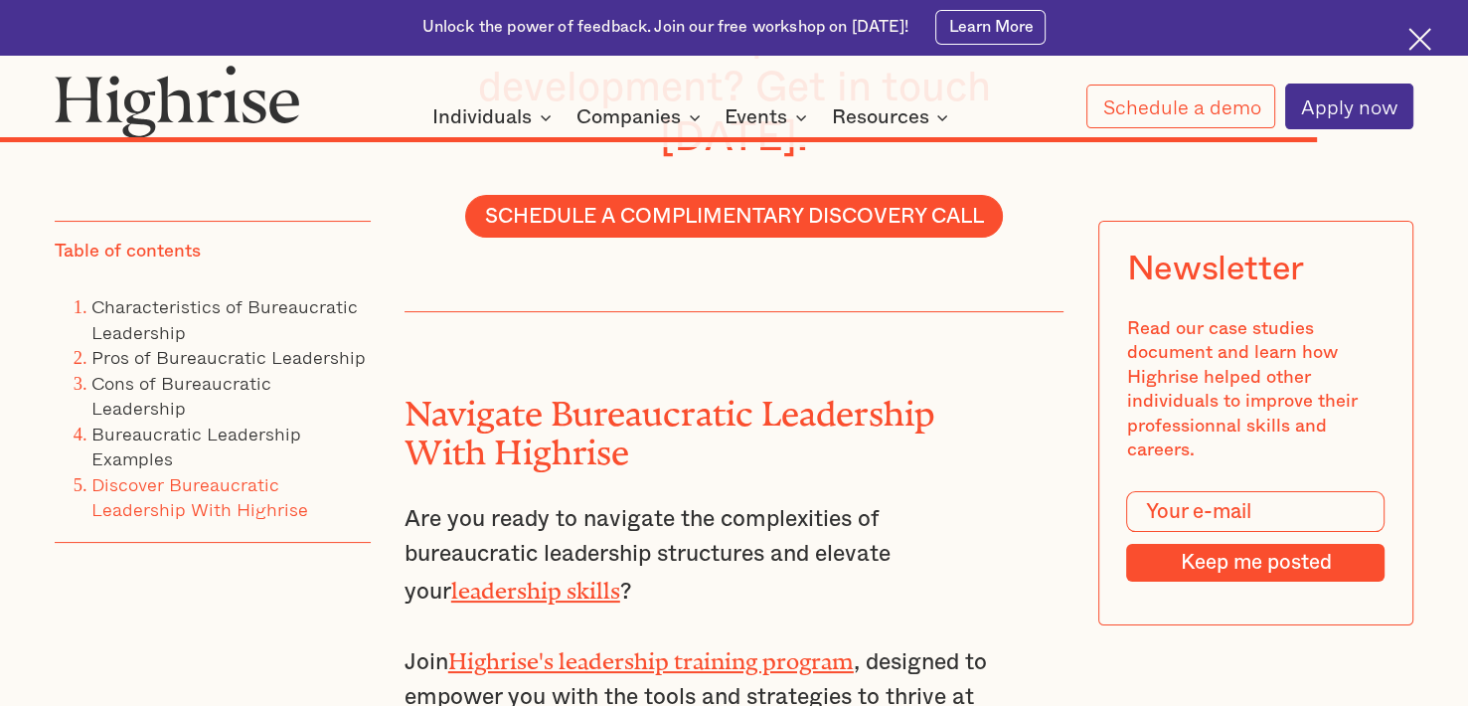
click at [681, 440] on div "Navigate Bureaucratic Leadership With Highrise Are you ready to navigate the co…" at bounding box center [701, 647] width 593 height 671
